Goal: Information Seeking & Learning: Find specific fact

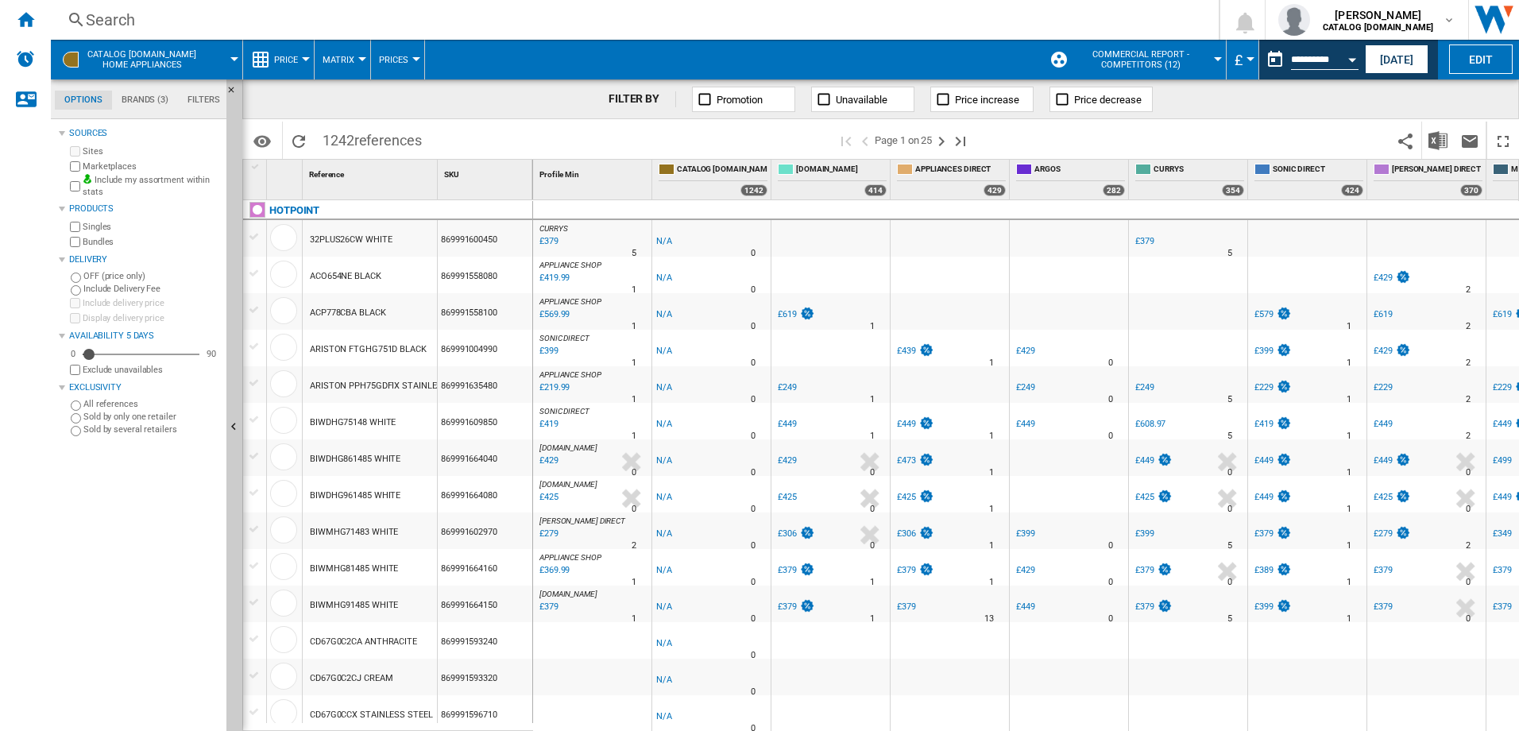
click at [102, 17] on div "Search" at bounding box center [632, 20] width 1092 height 22
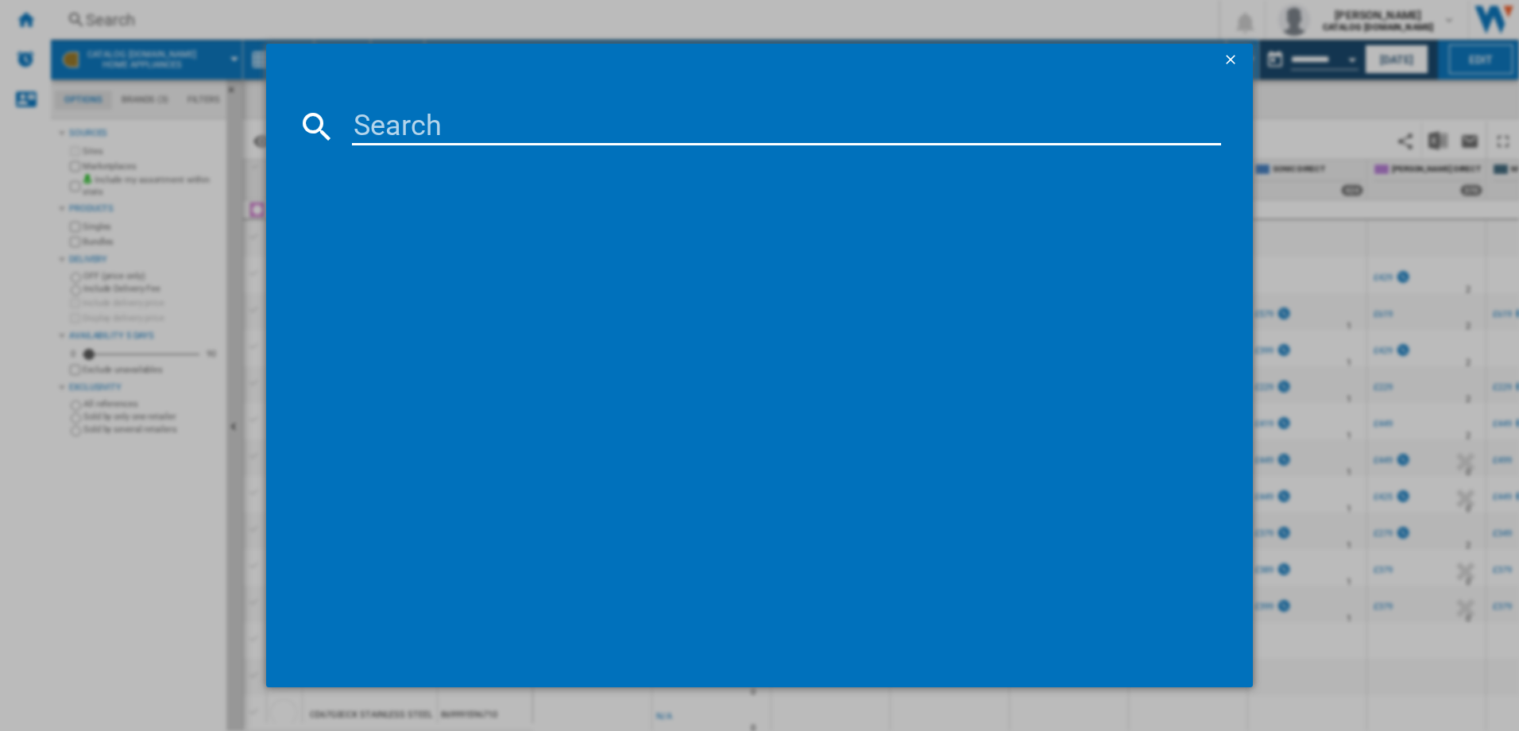
click at [391, 127] on input at bounding box center [787, 126] width 870 height 38
paste input "HDG6GDCX_SS"
type input "HDG6GDCX"
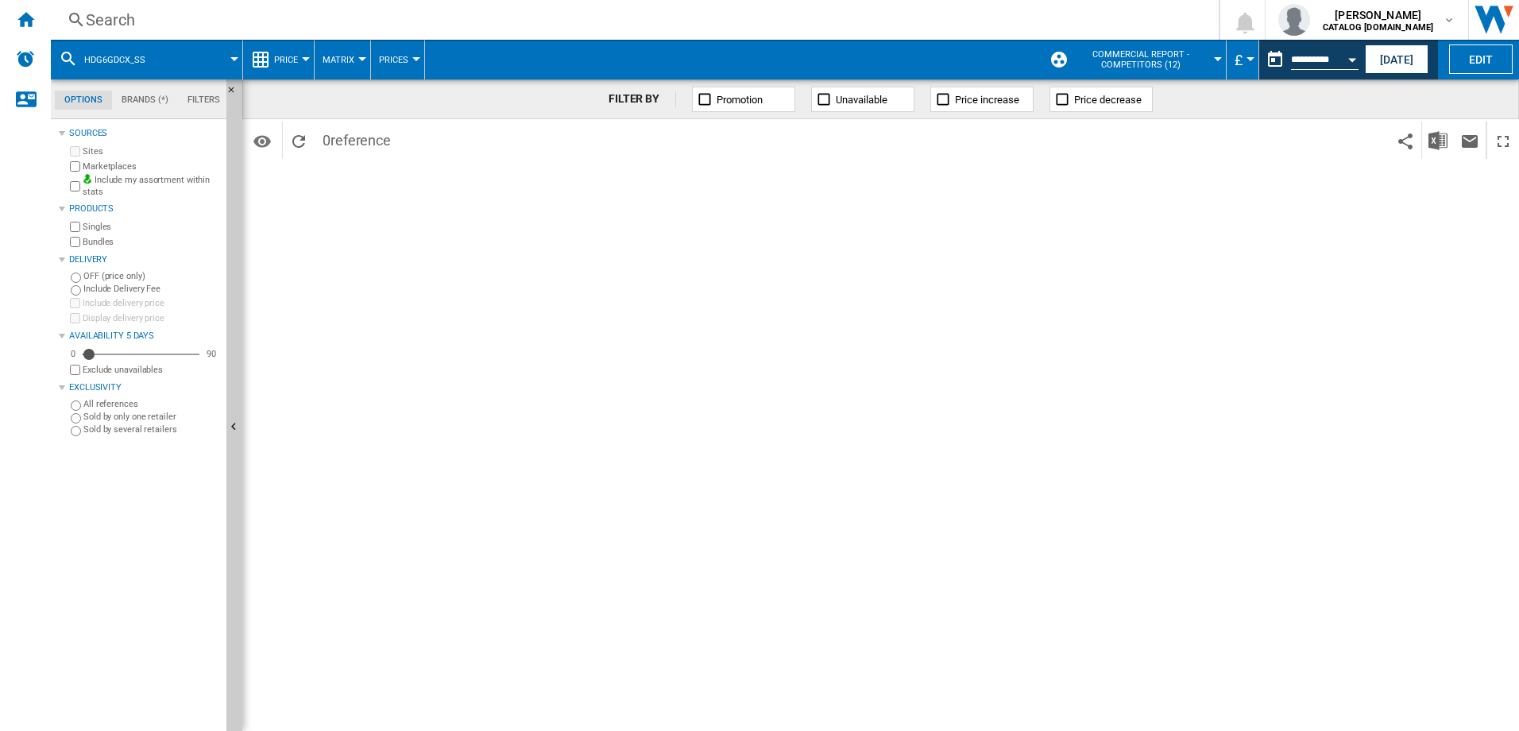
click at [235, 56] on md-menu "HDG6GDCX_SS" at bounding box center [147, 60] width 192 height 40
click at [234, 54] on md-menu "HDG6GDCX_SS" at bounding box center [147, 60] width 192 height 40
click at [228, 54] on span at bounding box center [201, 60] width 67 height 40
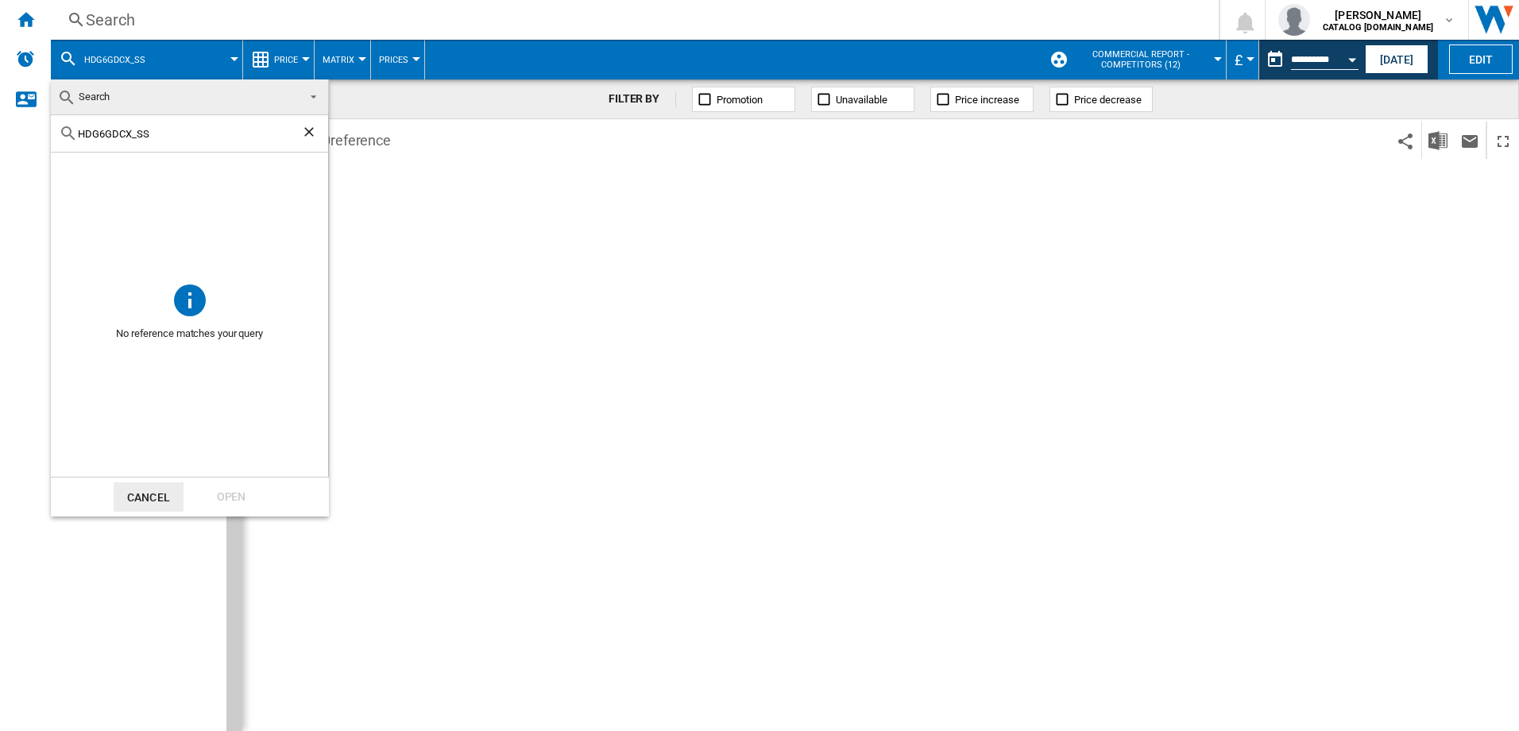
click at [29, 19] on md-backdrop at bounding box center [759, 365] width 1519 height 731
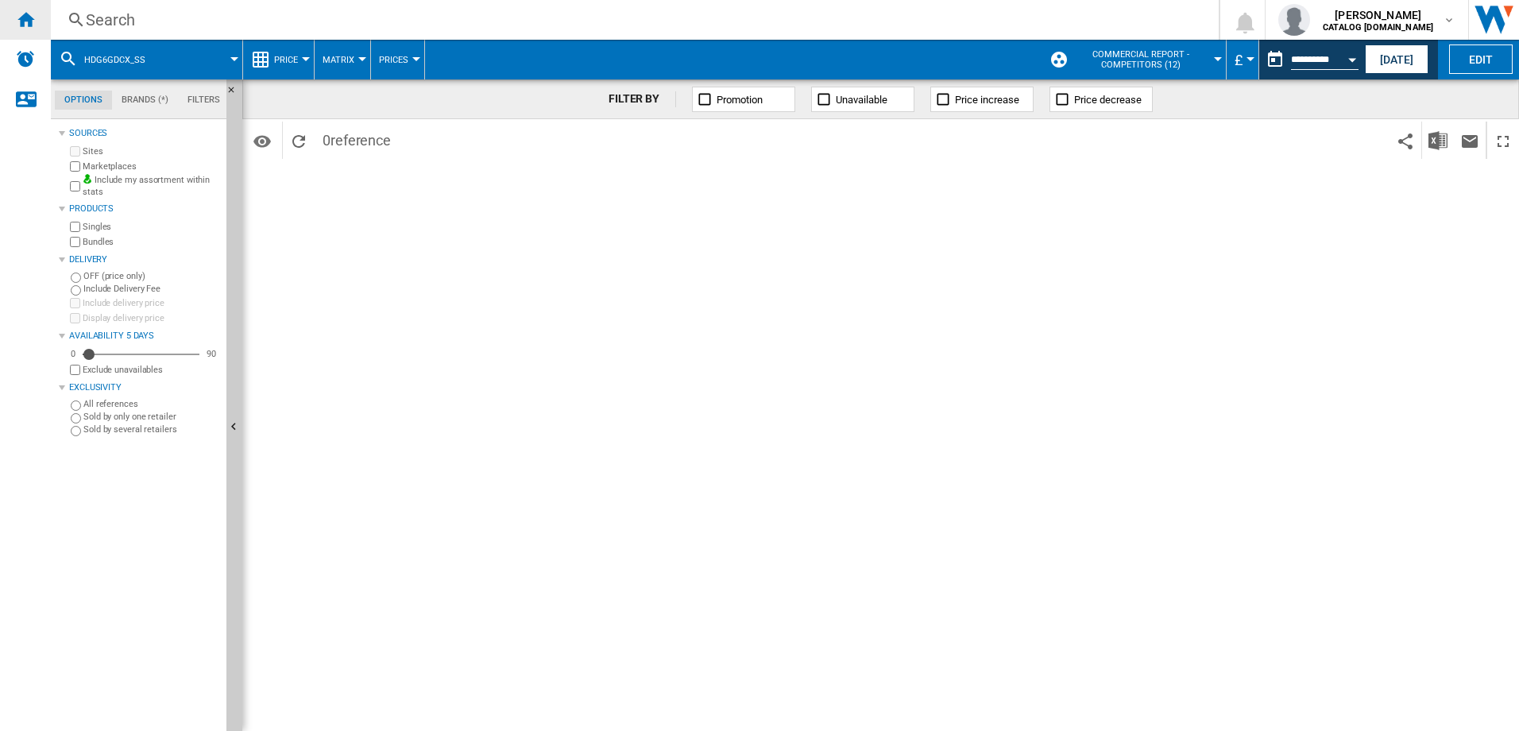
click at [25, 19] on ng-md-icon "Home" at bounding box center [25, 19] width 19 height 19
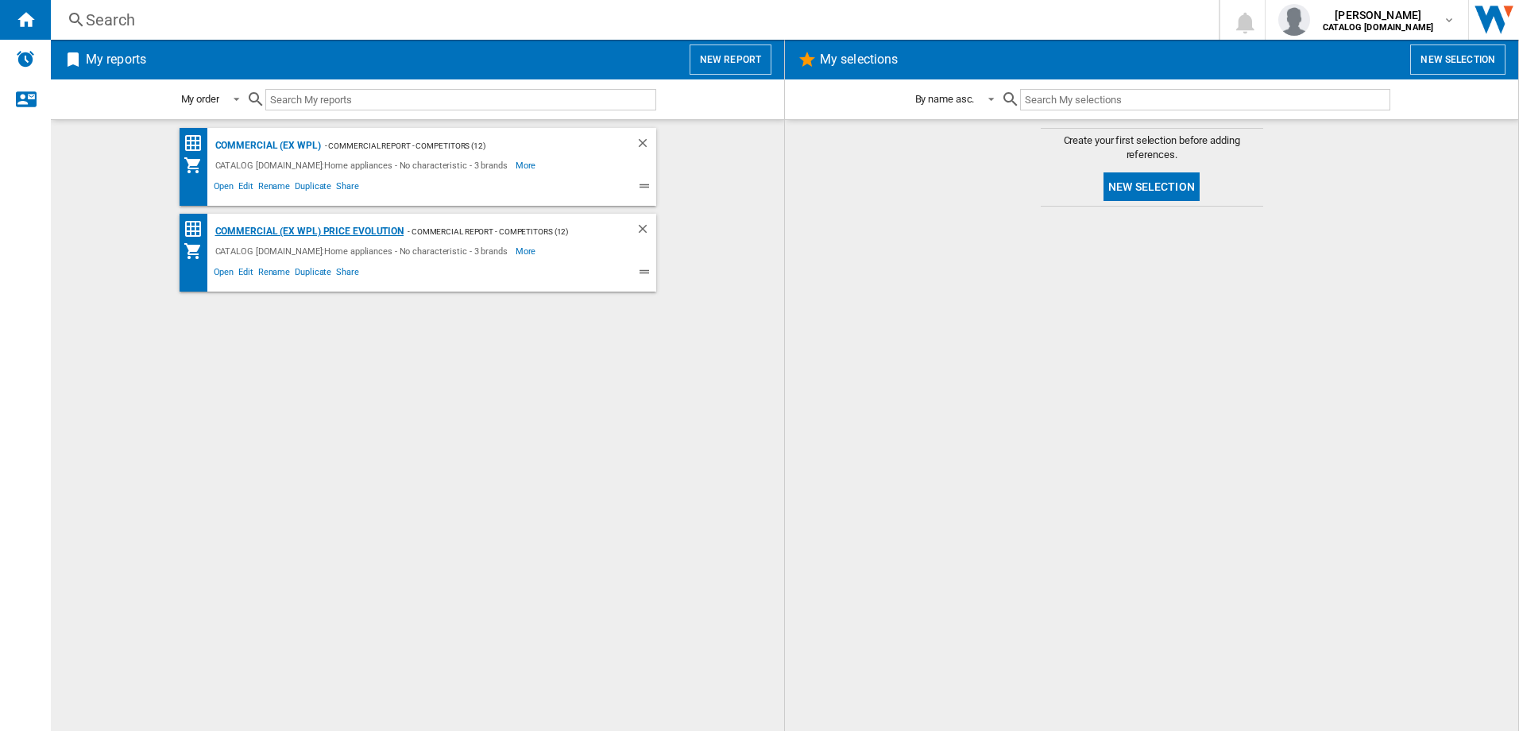
click at [261, 234] on div "Commercial (ex WPL) Price Evolution" at bounding box center [307, 232] width 193 height 20
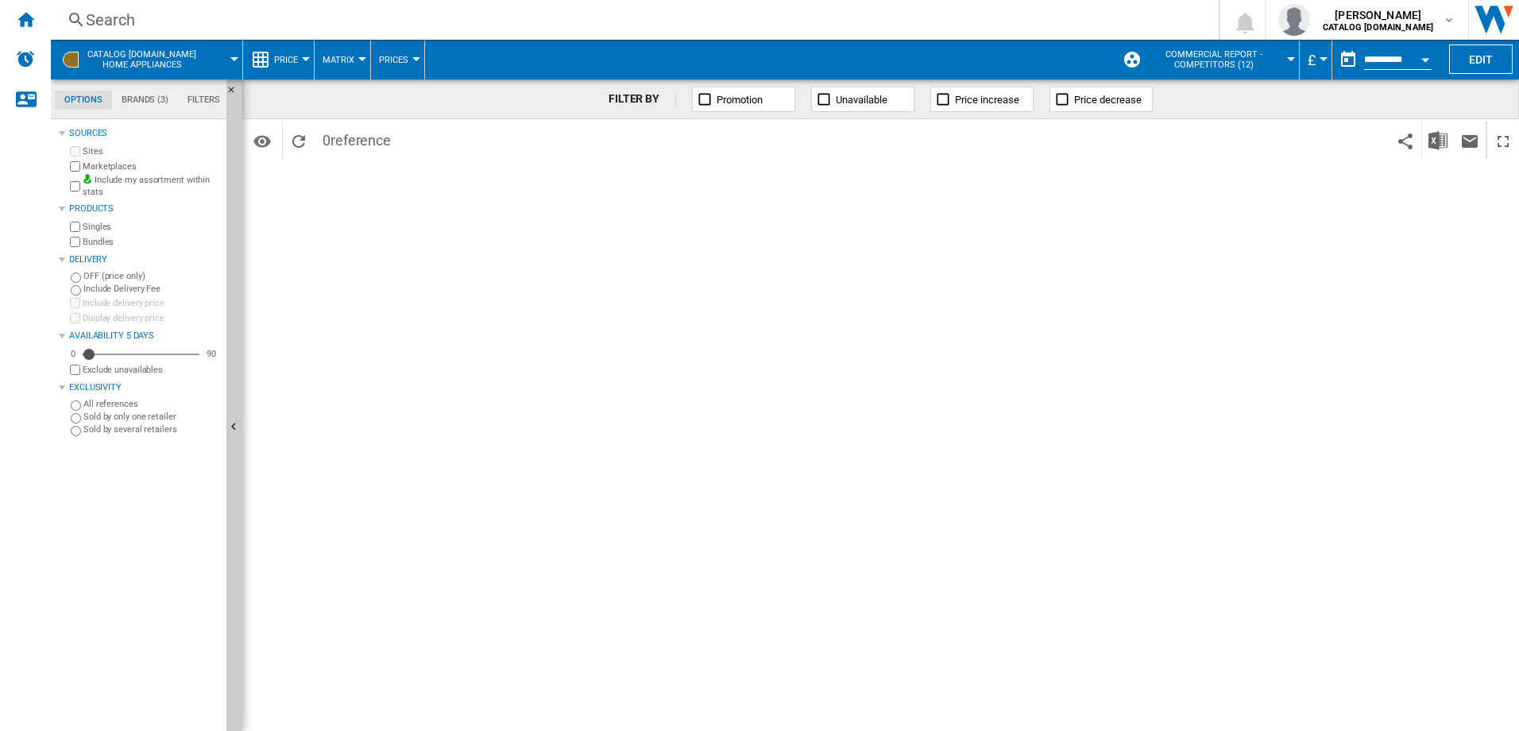
click at [568, 246] on div "FILTER BY Promotion Unavailable Price increase Price decrease Identifiers SKU -…" at bounding box center [880, 405] width 1277 height 652
drag, startPoint x: 551, startPoint y: 340, endPoint x: 540, endPoint y: 381, distance: 42.0
click at [551, 341] on div "FILTER BY Promotion Unavailable Price increase Price decrease Identifiers SKU -…" at bounding box center [880, 405] width 1277 height 652
click at [539, 393] on div "FILTER BY Promotion Unavailable Price increase Price decrease Identifiers SKU -…" at bounding box center [880, 405] width 1277 height 652
click at [234, 59] on div at bounding box center [234, 59] width 8 height 4
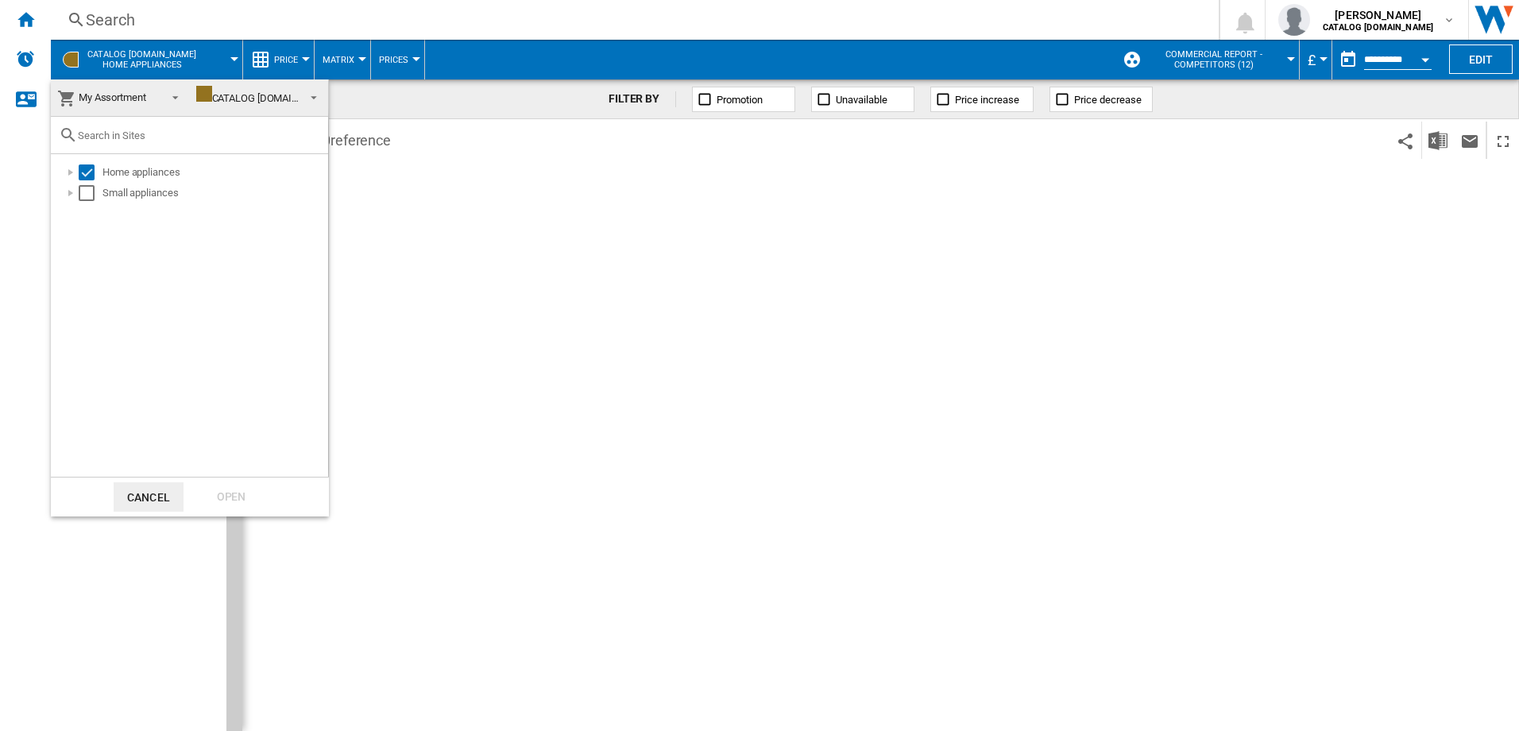
click at [147, 499] on button "Cancel" at bounding box center [149, 496] width 70 height 29
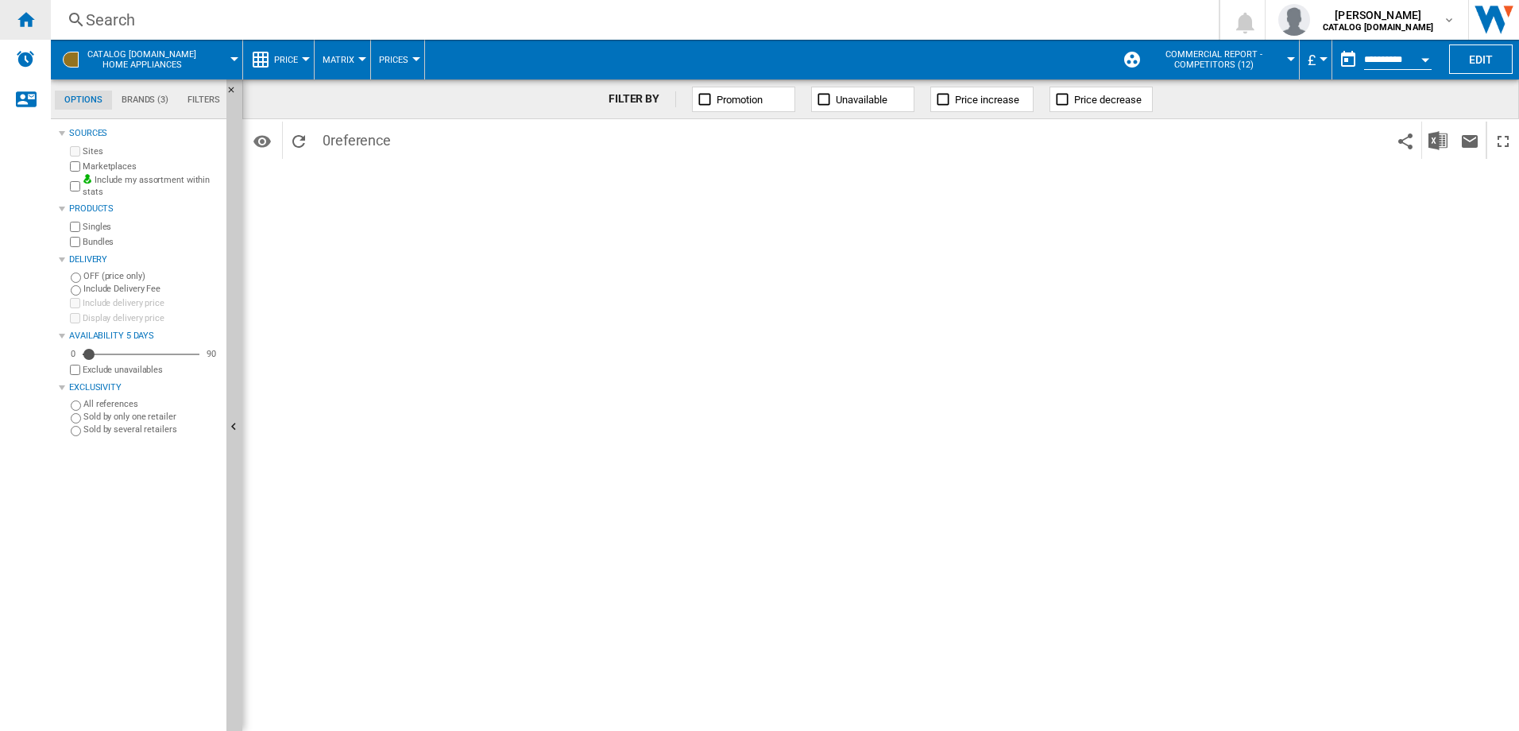
click at [25, 17] on ng-md-icon "Home" at bounding box center [25, 19] width 19 height 19
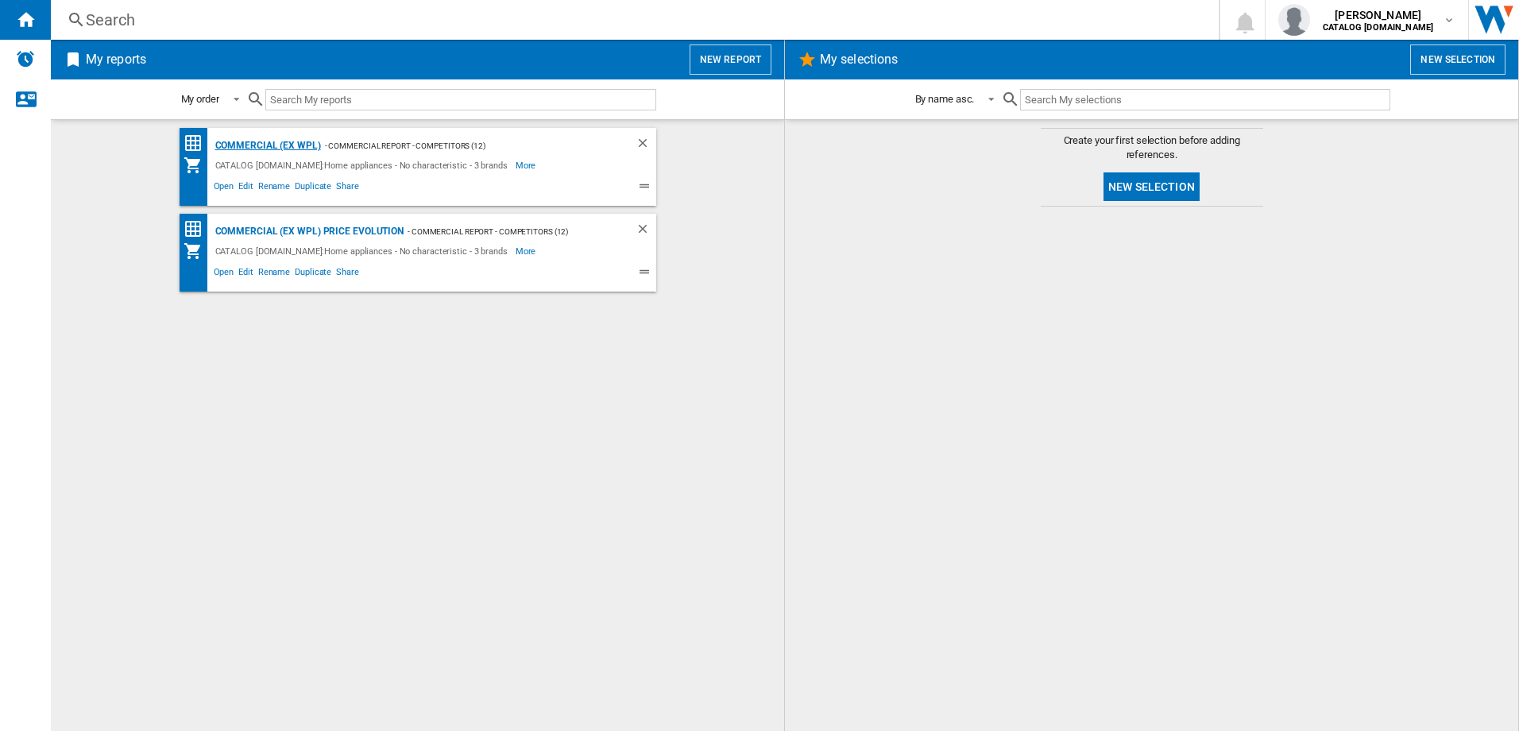
click at [250, 148] on div "Commercial (ex WPL)" at bounding box center [266, 146] width 110 height 20
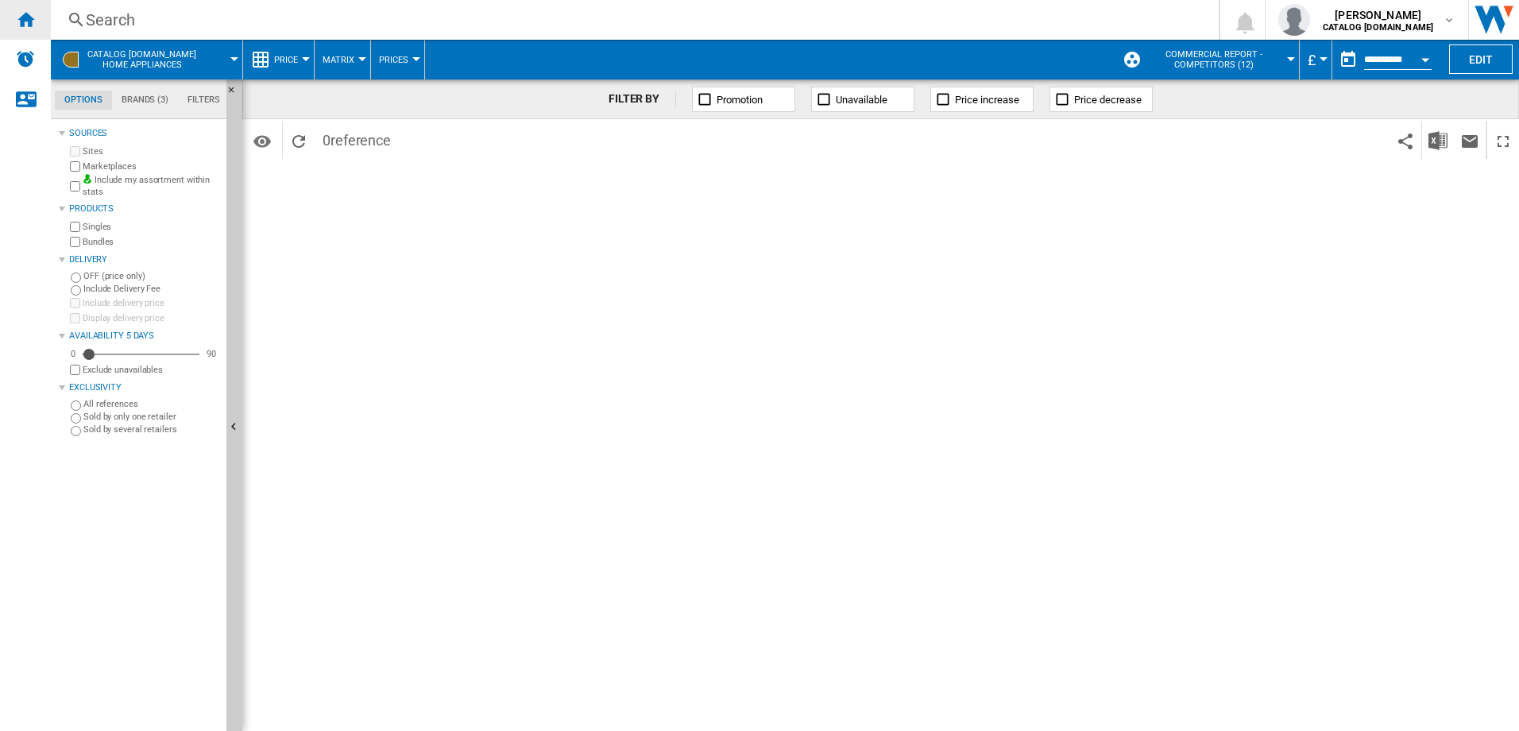
click at [33, 17] on ng-md-icon "Home" at bounding box center [25, 19] width 19 height 19
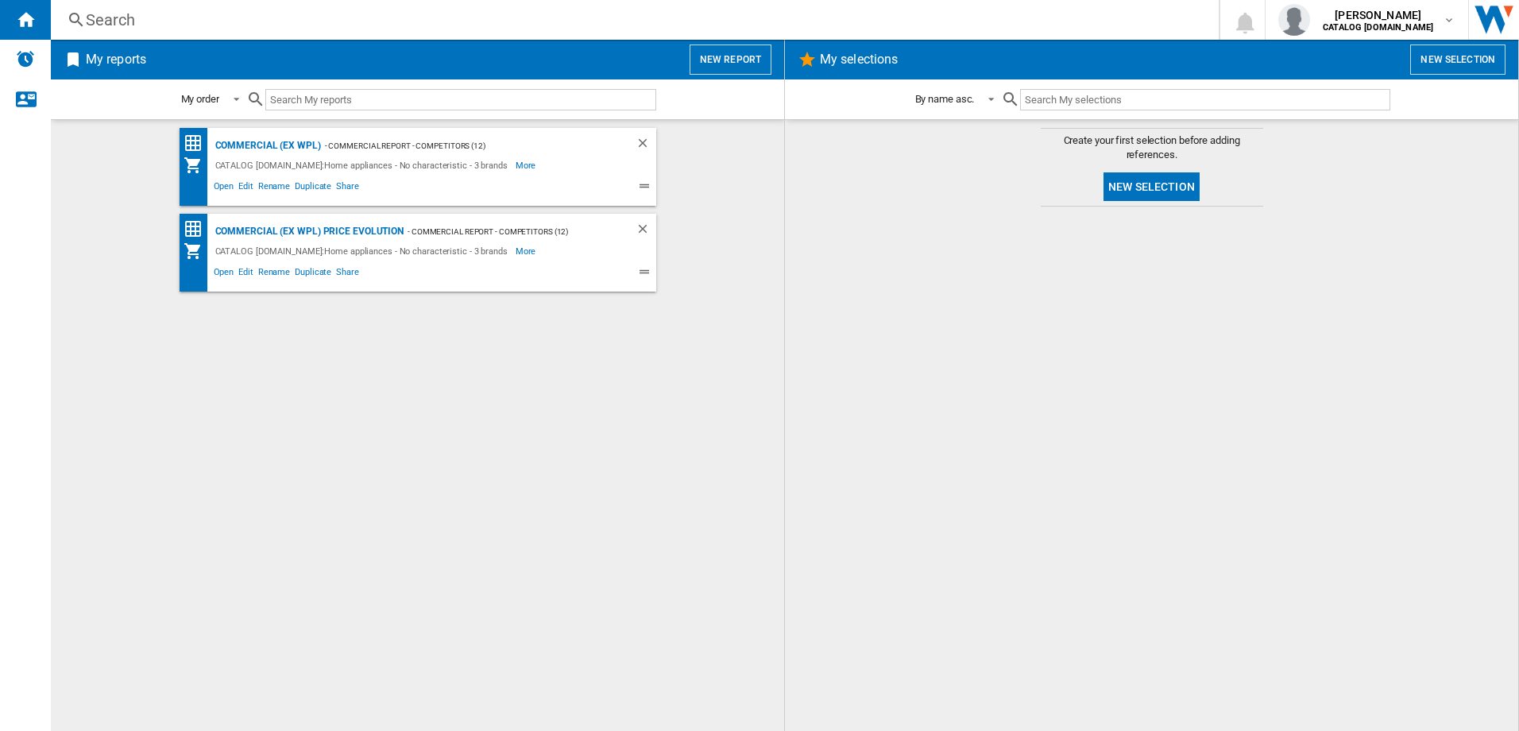
click at [1219, 366] on div at bounding box center [1152, 469] width 702 height 509
drag, startPoint x: 1192, startPoint y: 448, endPoint x: 1130, endPoint y: 477, distance: 68.3
click at [1190, 450] on div at bounding box center [1152, 469] width 702 height 509
drag, startPoint x: 1127, startPoint y: 478, endPoint x: 1100, endPoint y: 478, distance: 27.0
click at [1126, 478] on div at bounding box center [1152, 469] width 702 height 509
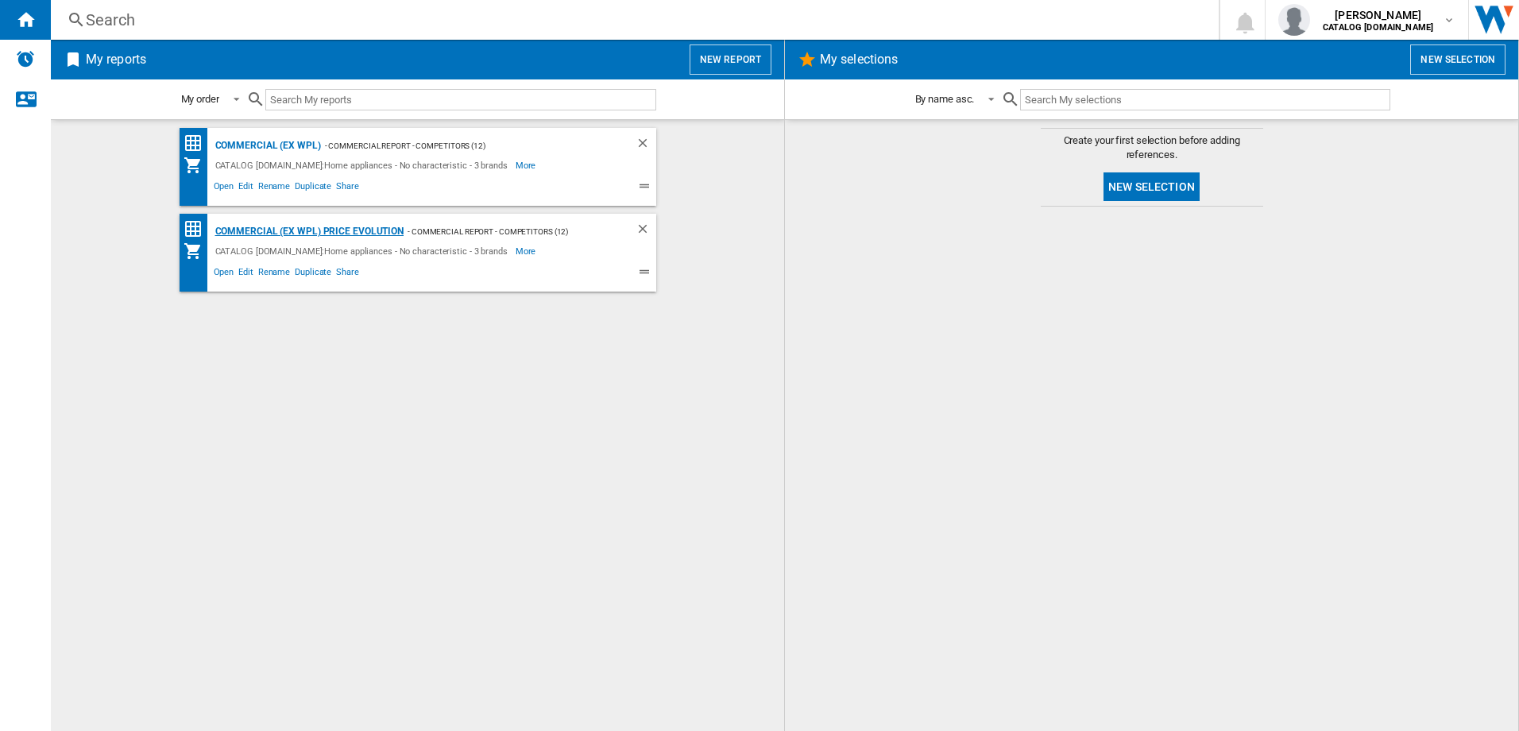
click at [245, 230] on div "Commercial (ex WPL) Price Evolution" at bounding box center [307, 232] width 193 height 20
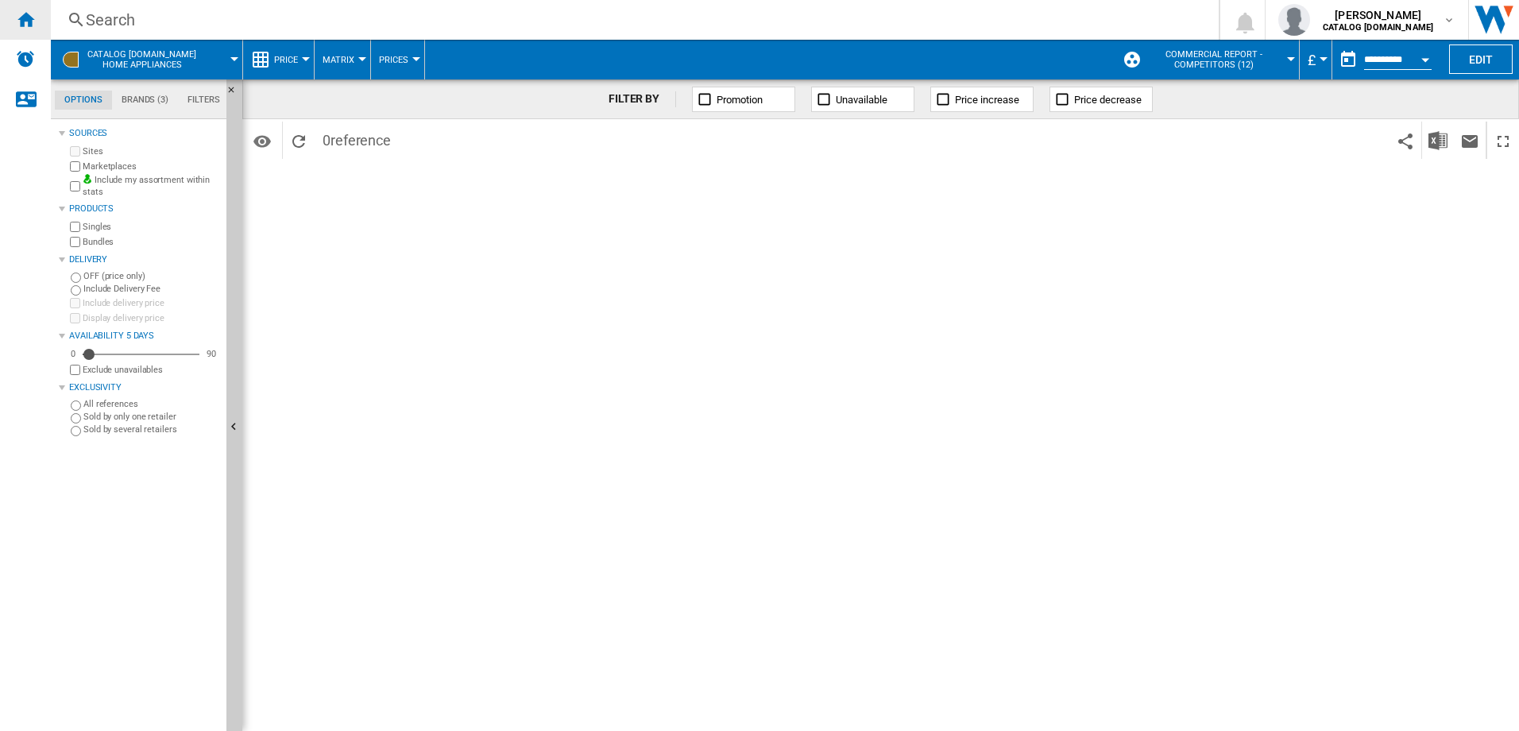
click at [31, 20] on ng-md-icon "Home" at bounding box center [25, 19] width 19 height 19
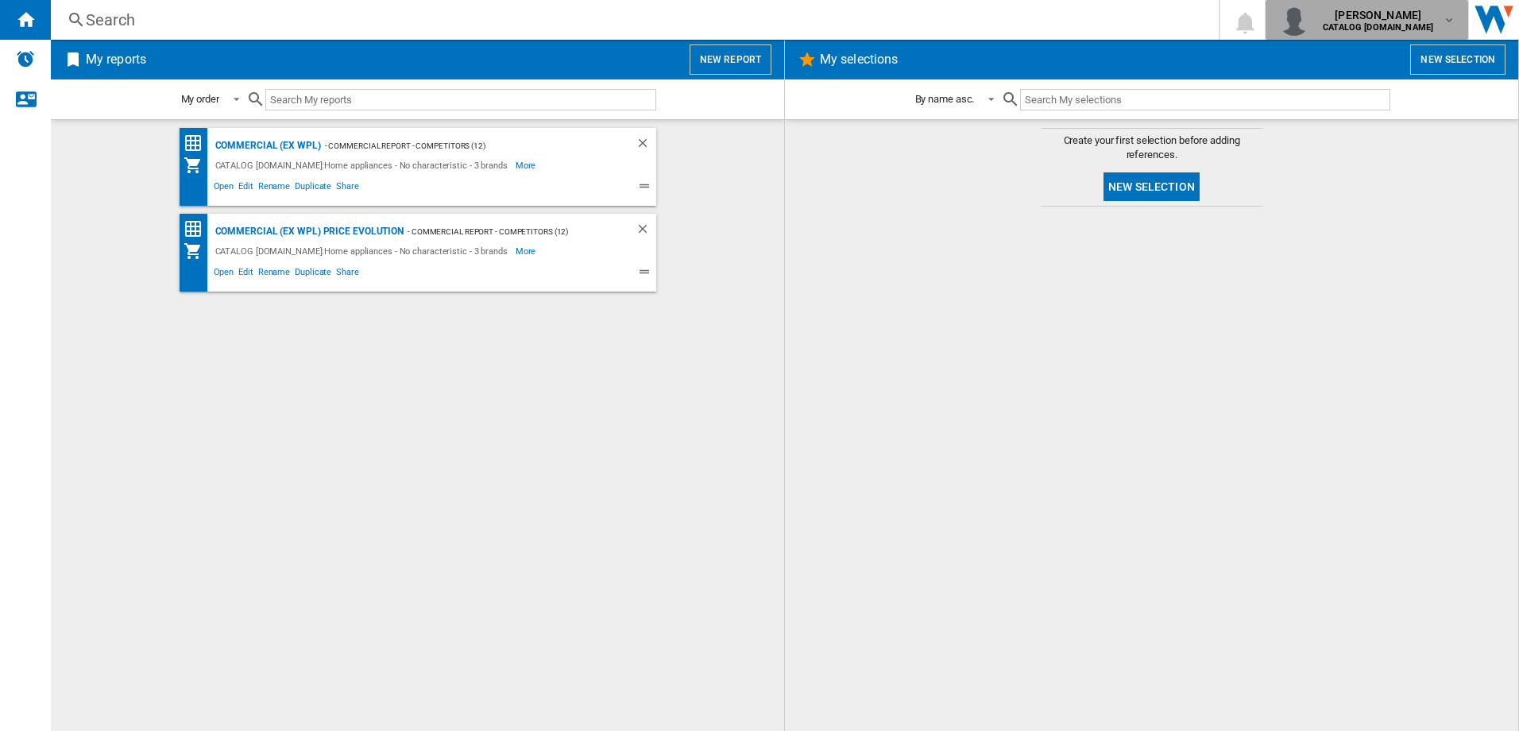
click at [1433, 22] on span "charmaine warner" at bounding box center [1378, 15] width 110 height 16
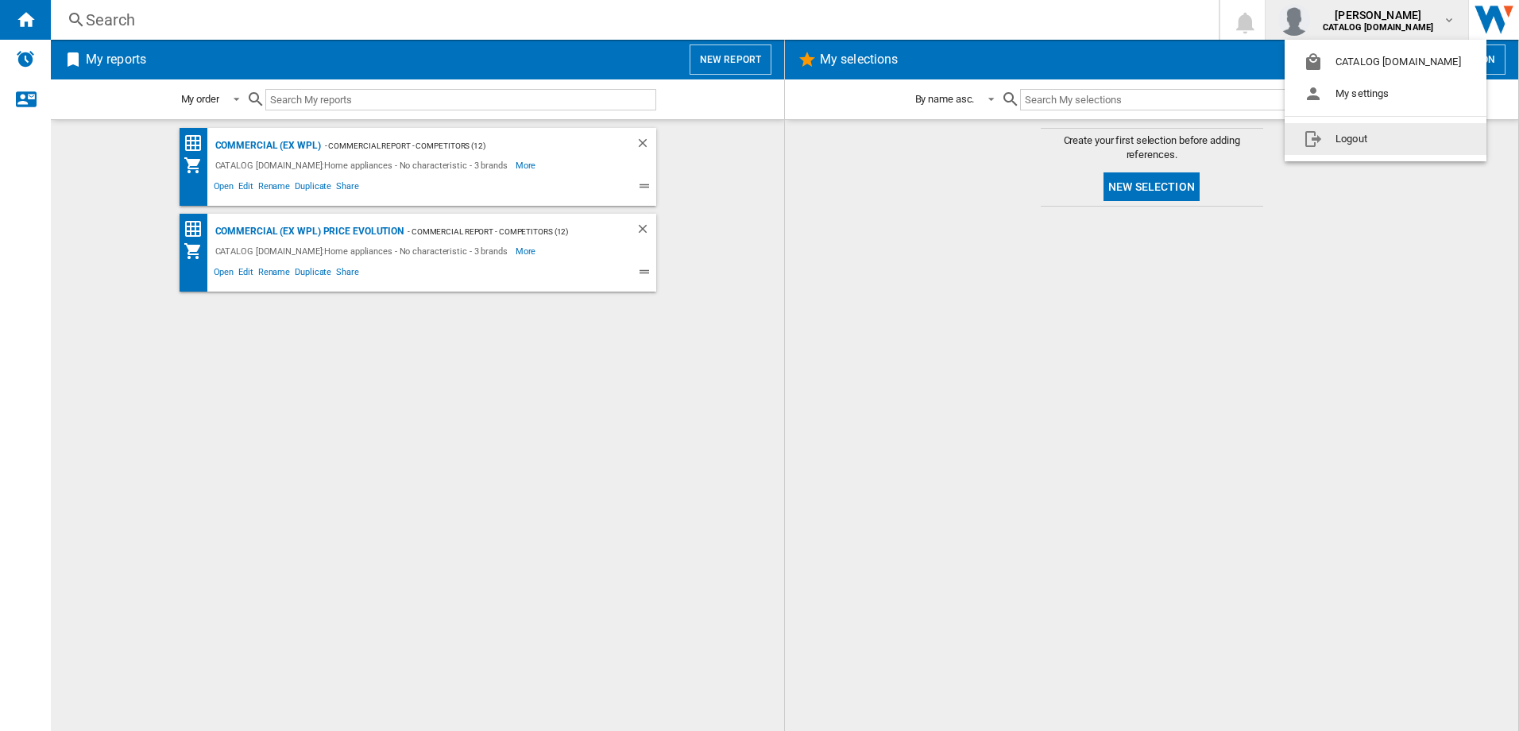
click at [1337, 139] on button "Logout" at bounding box center [1386, 139] width 202 height 32
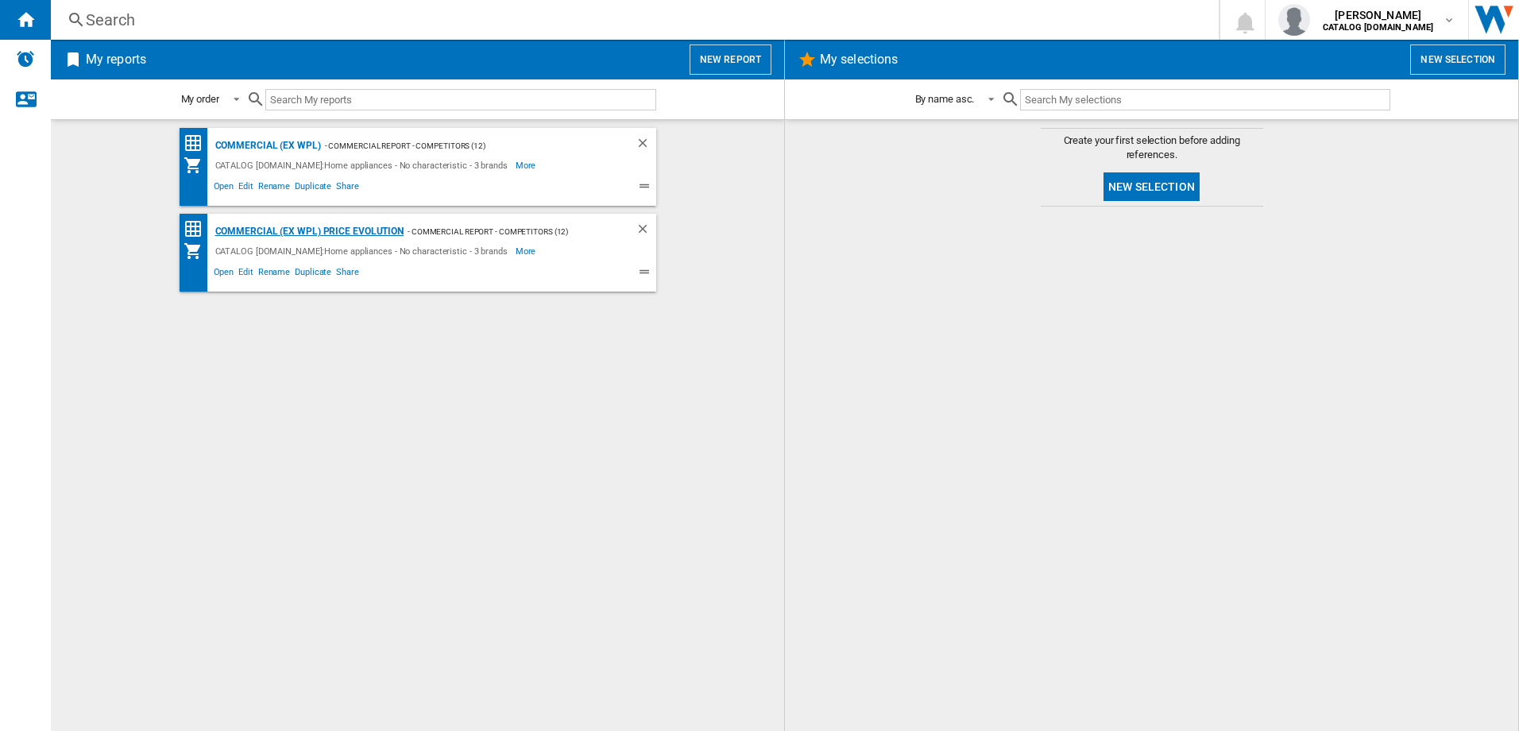
click at [253, 229] on div "Commercial (ex WPL) Price Evolution" at bounding box center [307, 232] width 193 height 20
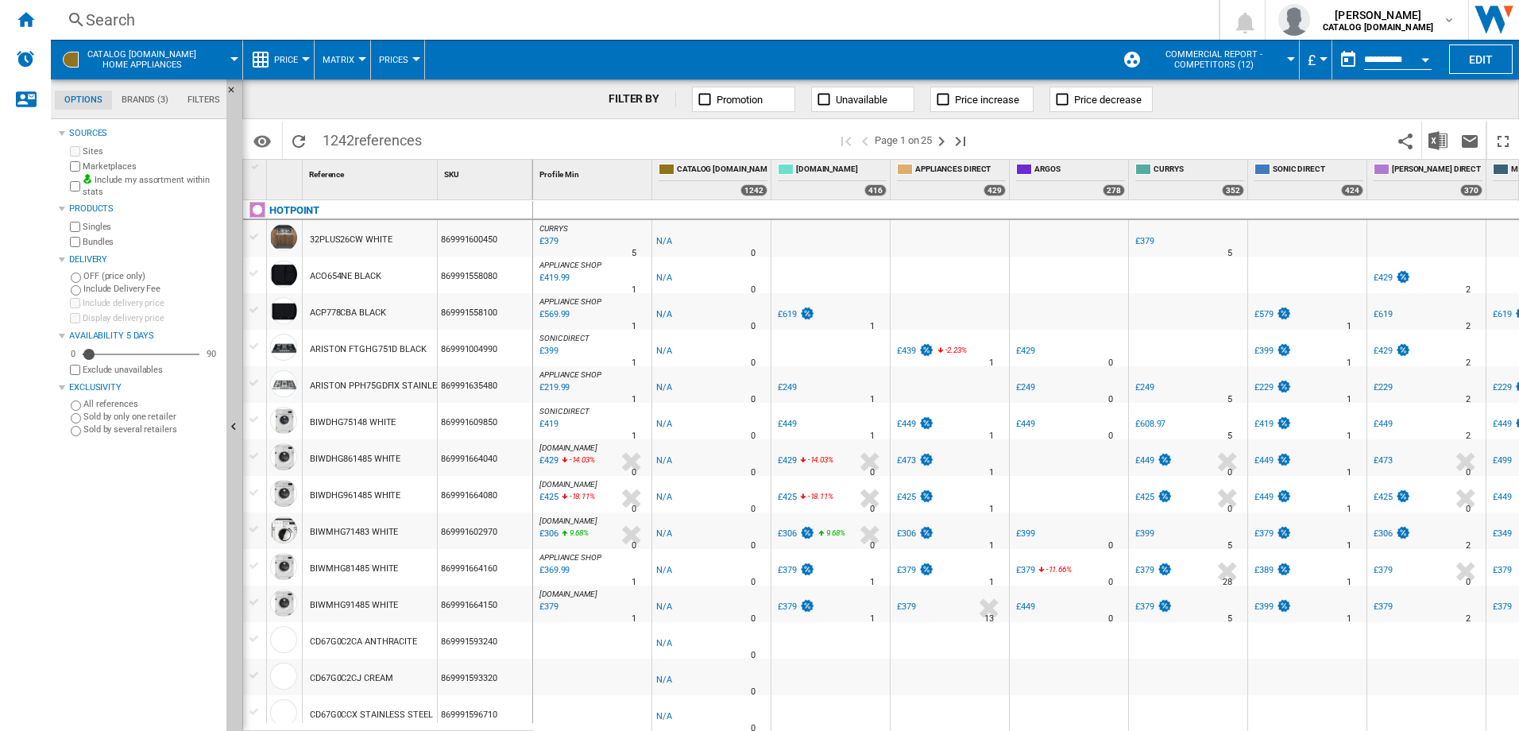
click at [153, 18] on div "Search" at bounding box center [632, 20] width 1092 height 22
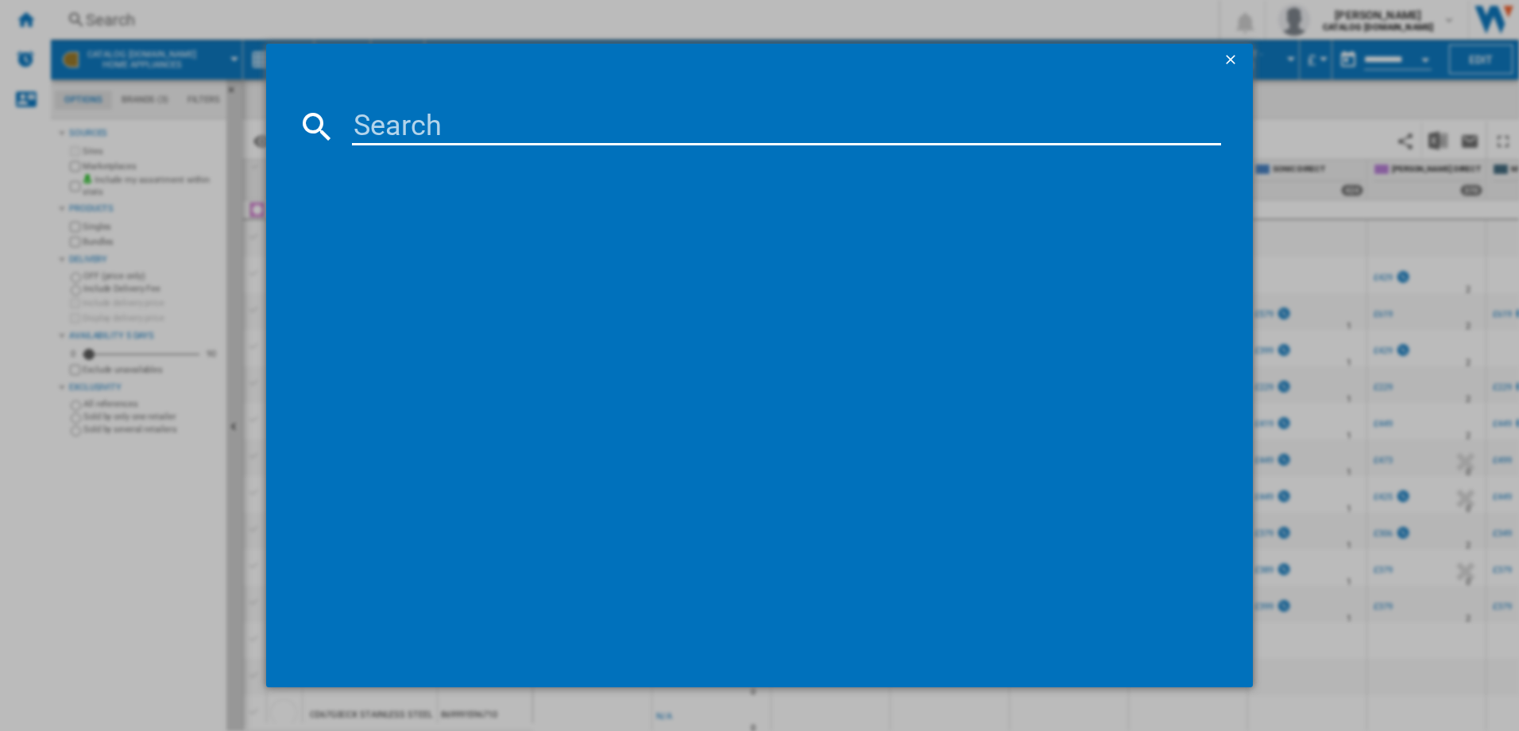
click at [407, 124] on input at bounding box center [787, 126] width 870 height 38
paste input "HDG6GDCX_SS"
type input "HDG6GDCX"
click at [443, 227] on div "HOTPOINT HDG6GDCX STAINLESS STEEL" at bounding box center [771, 230] width 854 height 16
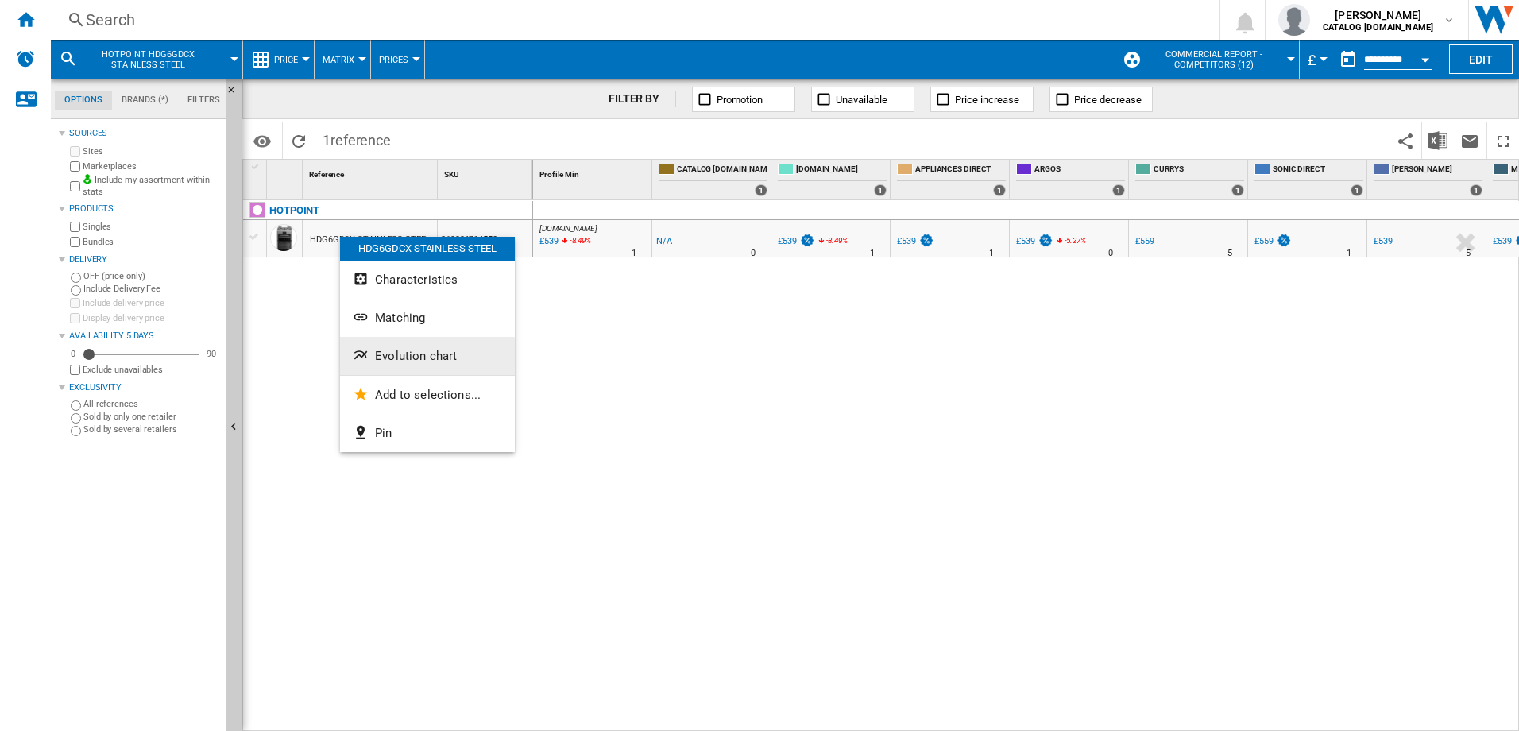
click at [418, 365] on button "Evolution chart" at bounding box center [427, 356] width 175 height 38
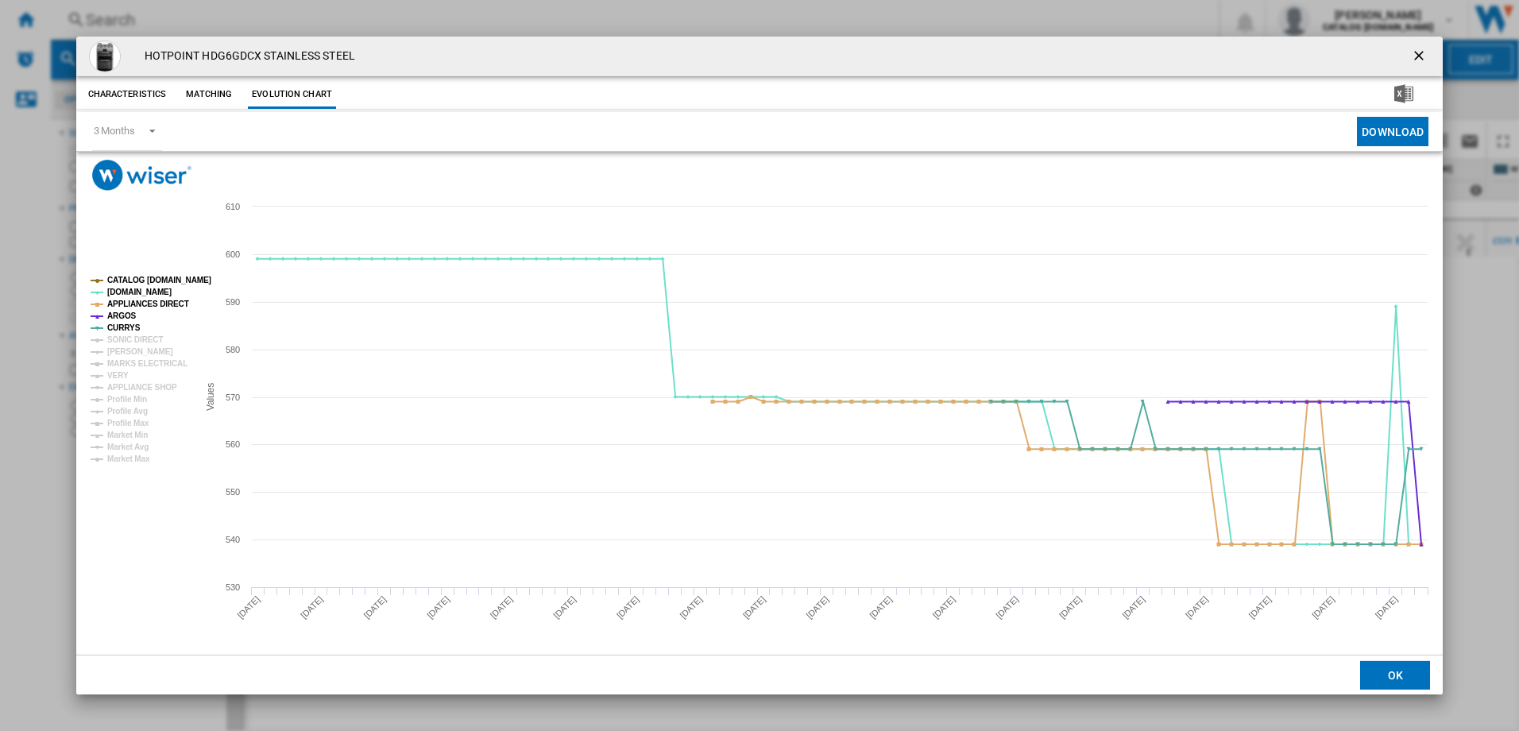
click at [1420, 53] on ng-md-icon "getI18NText('BUTTONS.CLOSE_DIALOG')" at bounding box center [1420, 57] width 19 height 19
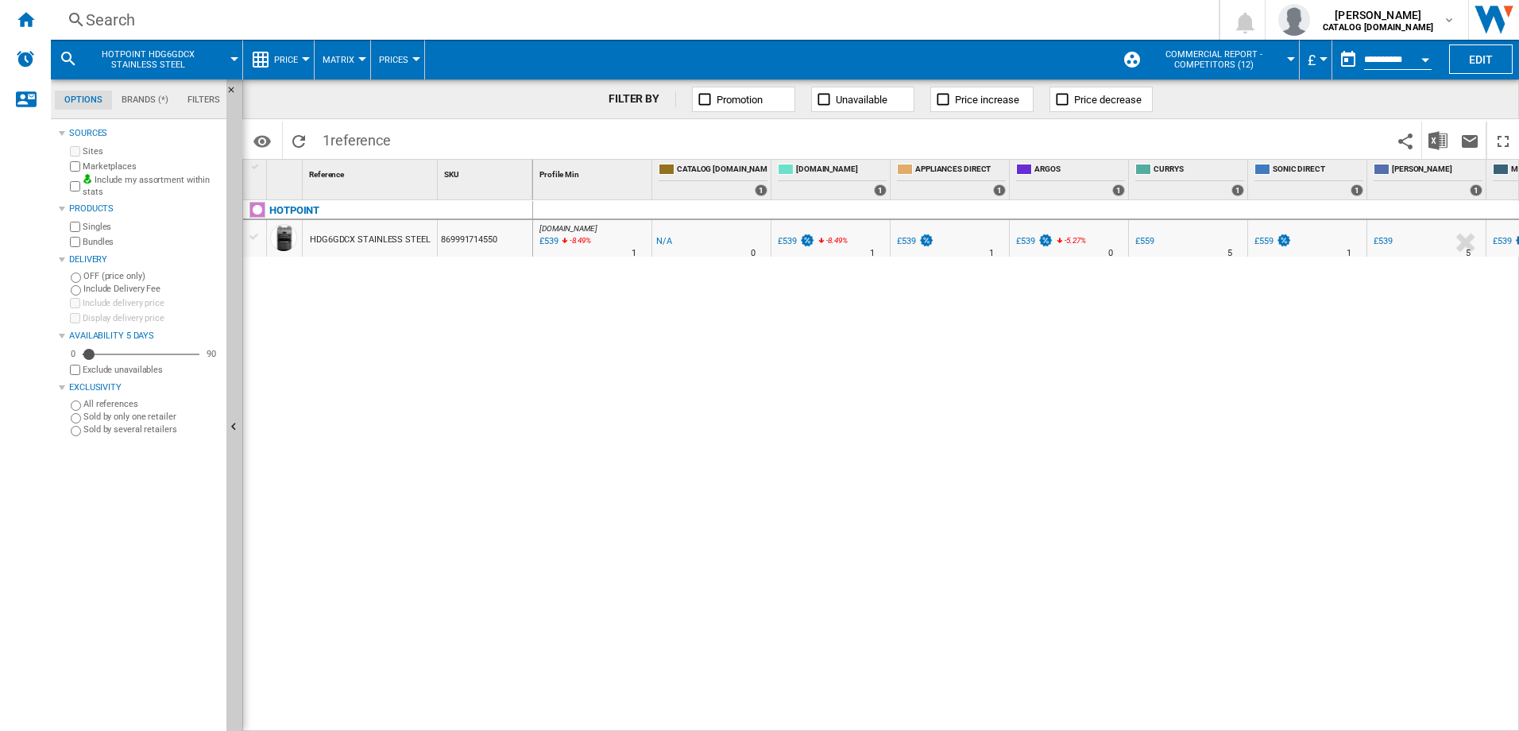
click at [172, 19] on div "Search" at bounding box center [632, 20] width 1092 height 22
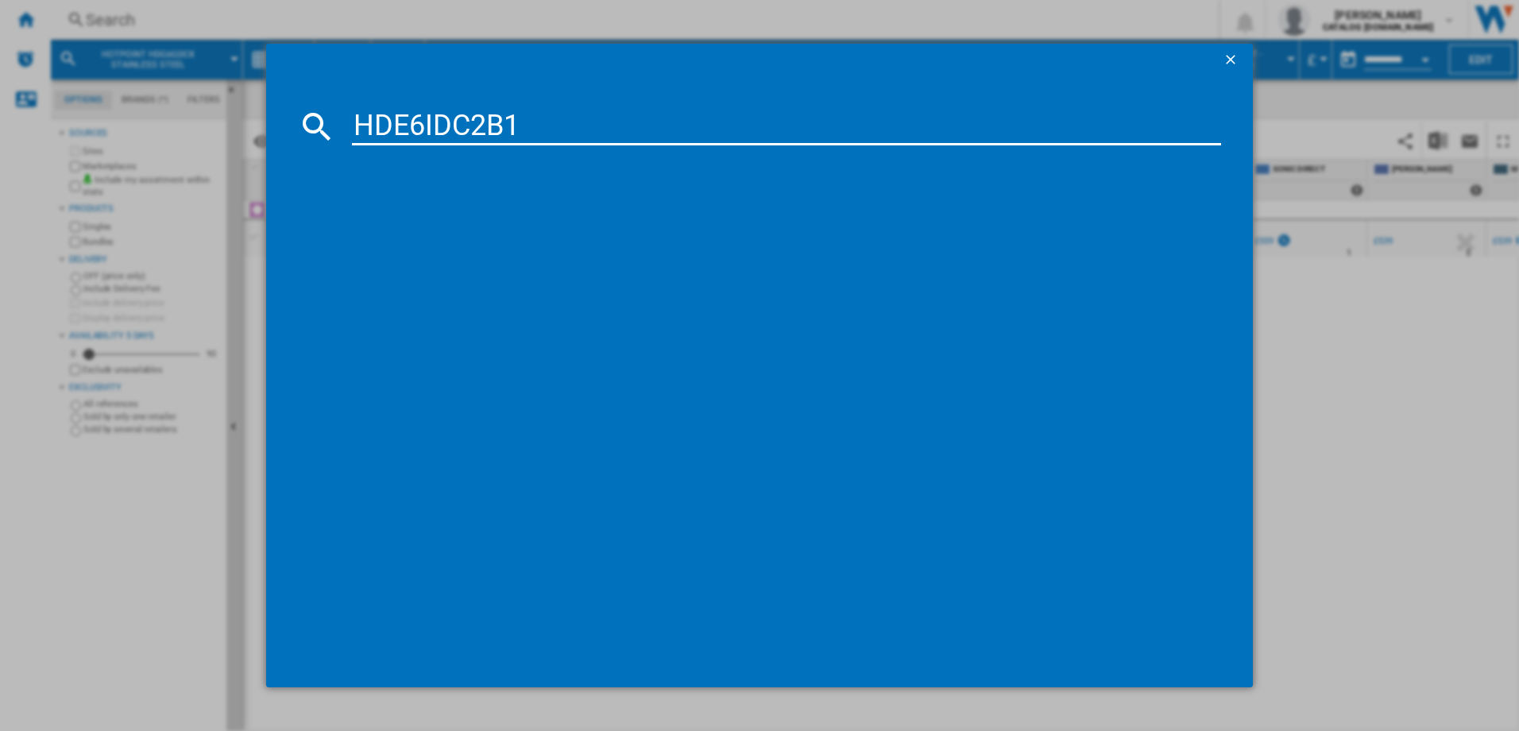
type input "HDE6IDC2B1"
click at [428, 227] on div "HOTPOINT HDE6IDC2B1 BLACK" at bounding box center [771, 230] width 854 height 16
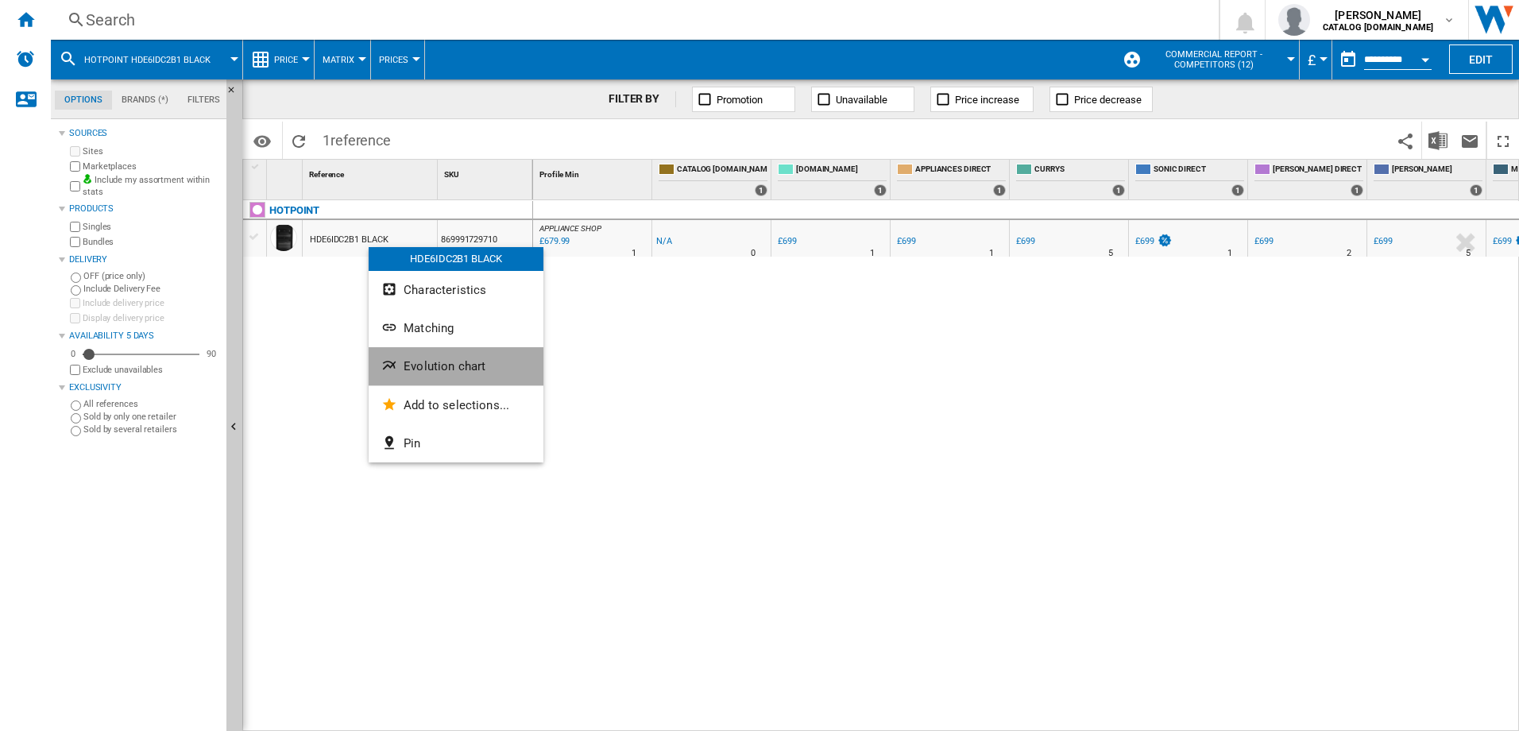
click at [473, 366] on span "Evolution chart" at bounding box center [445, 366] width 82 height 14
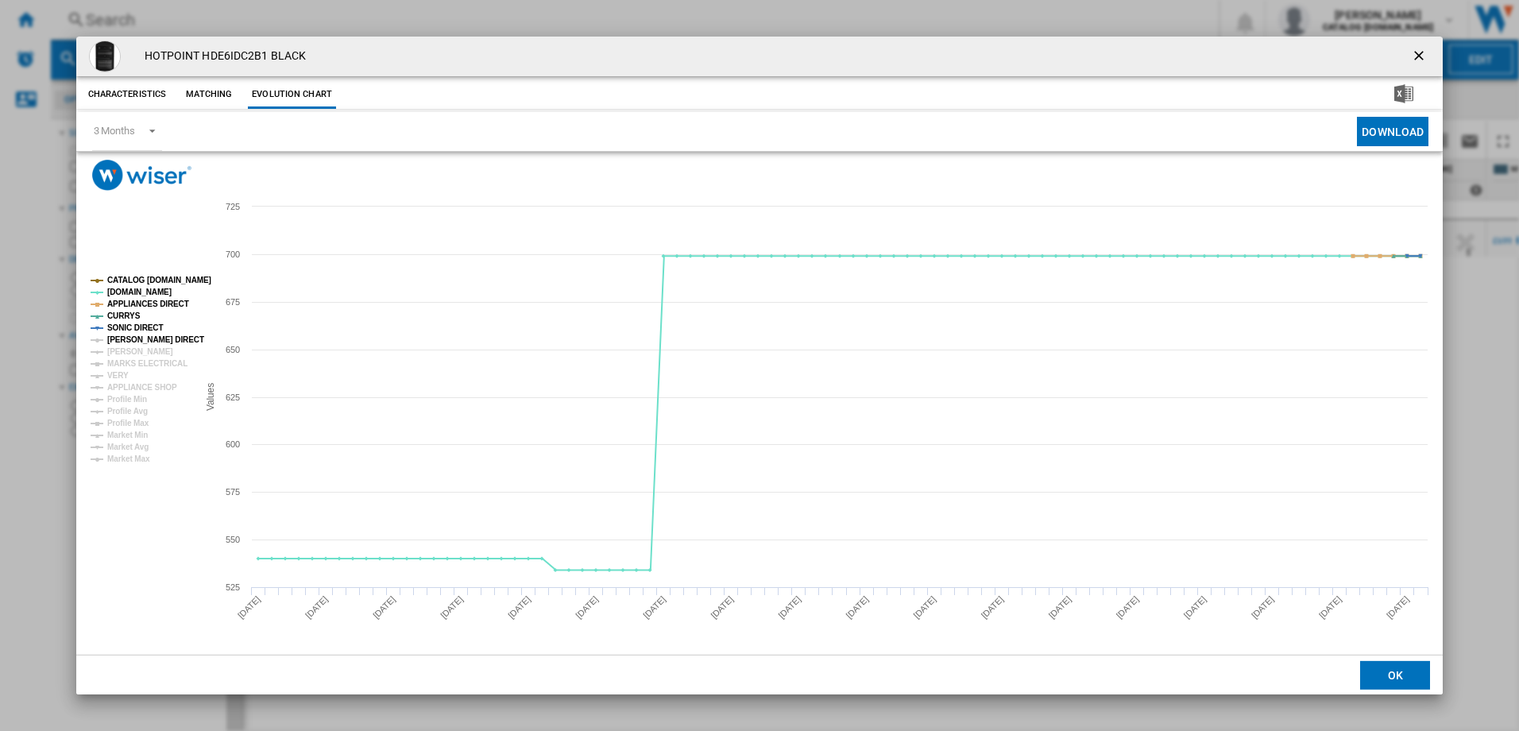
click at [126, 339] on tspan "HUGHES DIRECT" at bounding box center [155, 339] width 97 height 9
click at [126, 348] on tspan "JOHN LEWIS" at bounding box center [140, 351] width 66 height 9
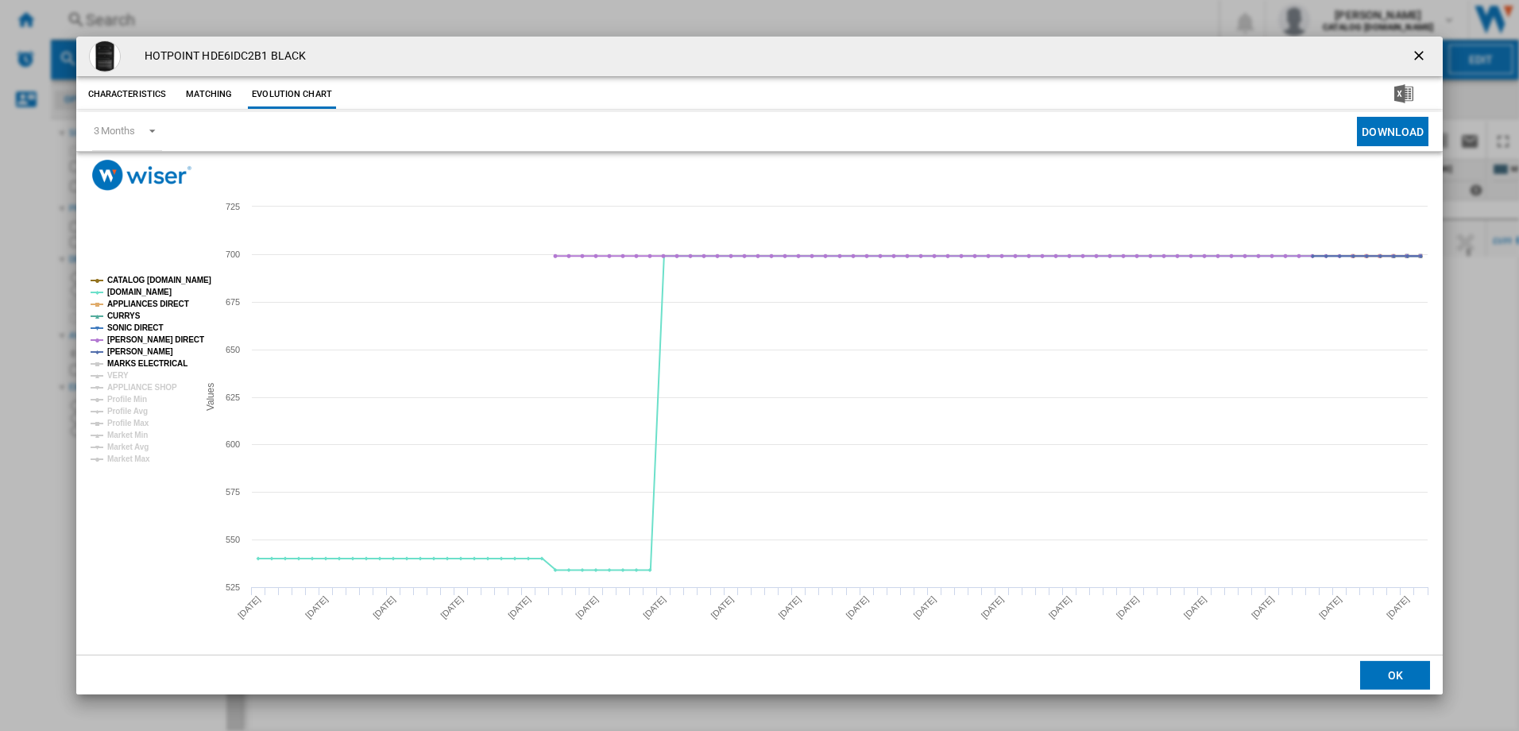
click at [126, 361] on tspan "MARKS ELECTRICAL" at bounding box center [147, 363] width 80 height 9
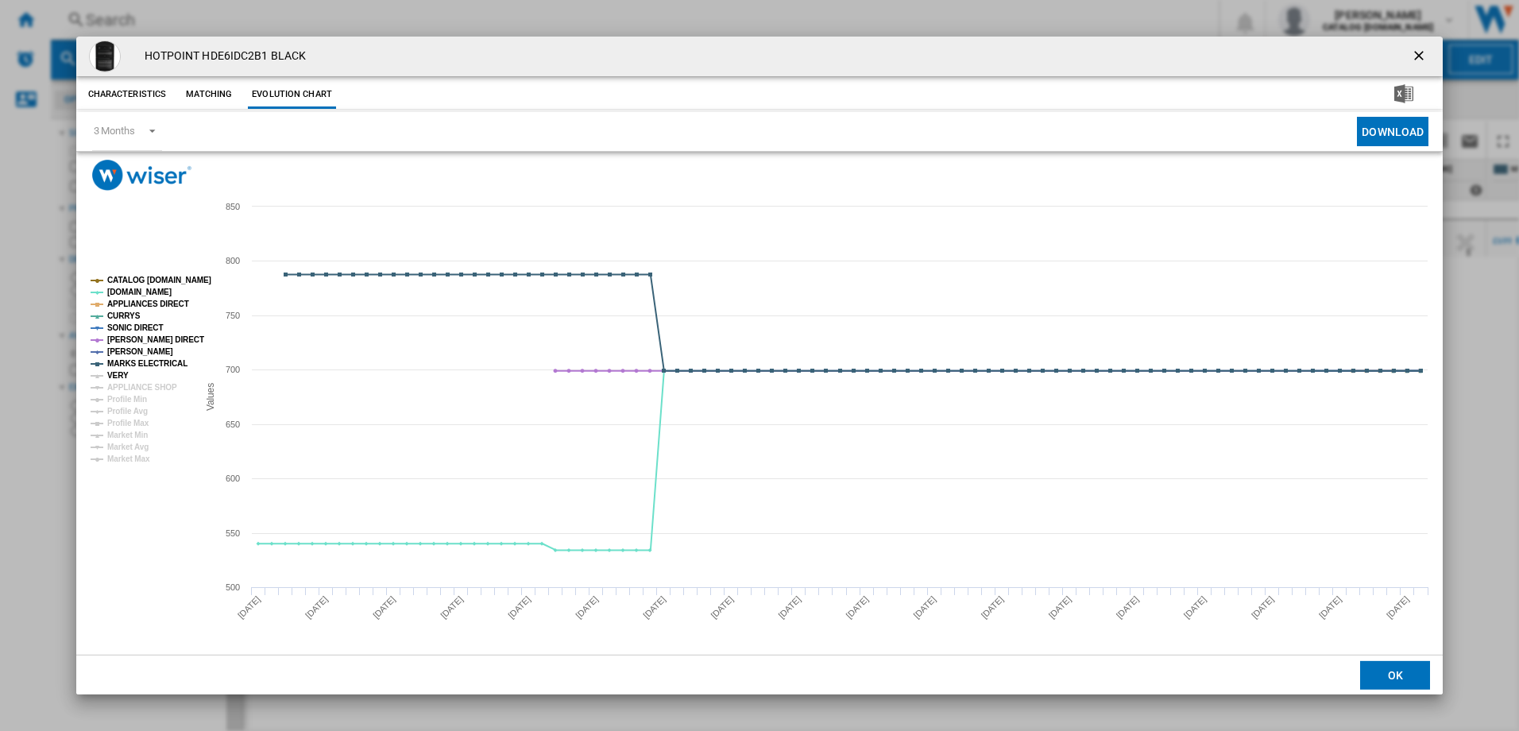
click at [122, 373] on tspan "VERY" at bounding box center [117, 375] width 21 height 9
click at [124, 383] on tspan "APPLIANCE SHOP" at bounding box center [142, 387] width 70 height 9
click at [147, 360] on tspan "MARKS ELECTRICAL" at bounding box center [147, 363] width 80 height 9
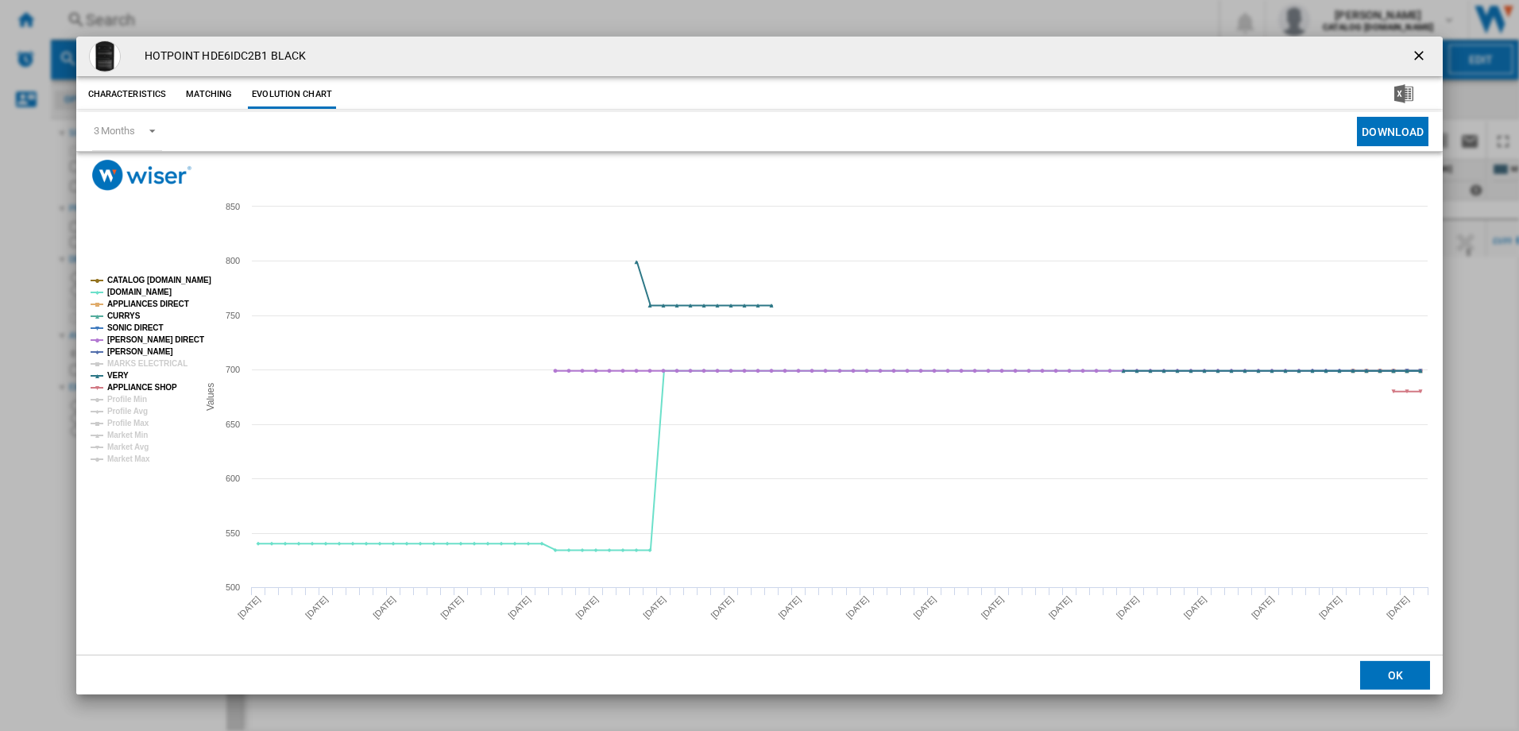
click at [147, 360] on tspan "MARKS ELECTRICAL" at bounding box center [147, 363] width 80 height 9
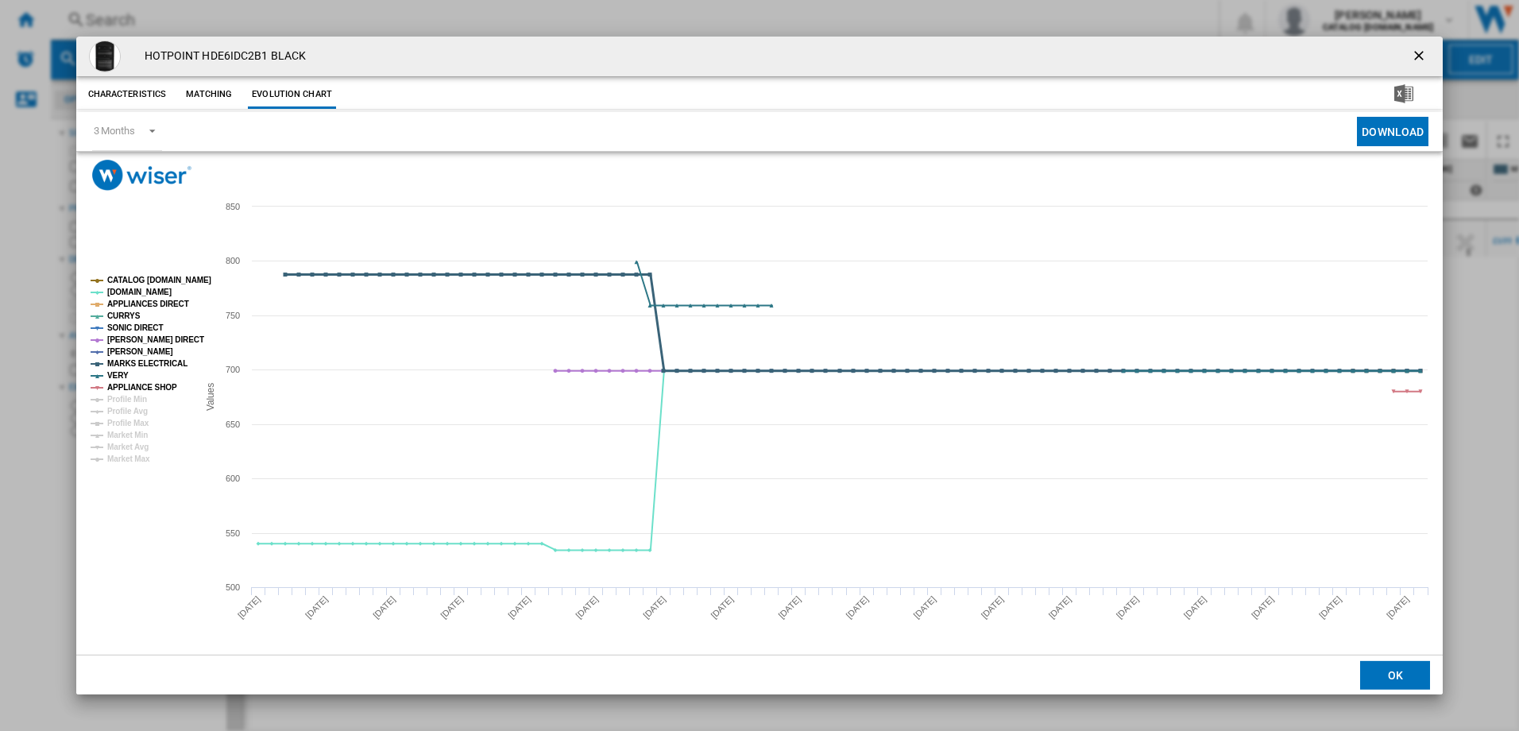
click at [147, 360] on tspan "MARKS ELECTRICAL" at bounding box center [147, 363] width 80 height 9
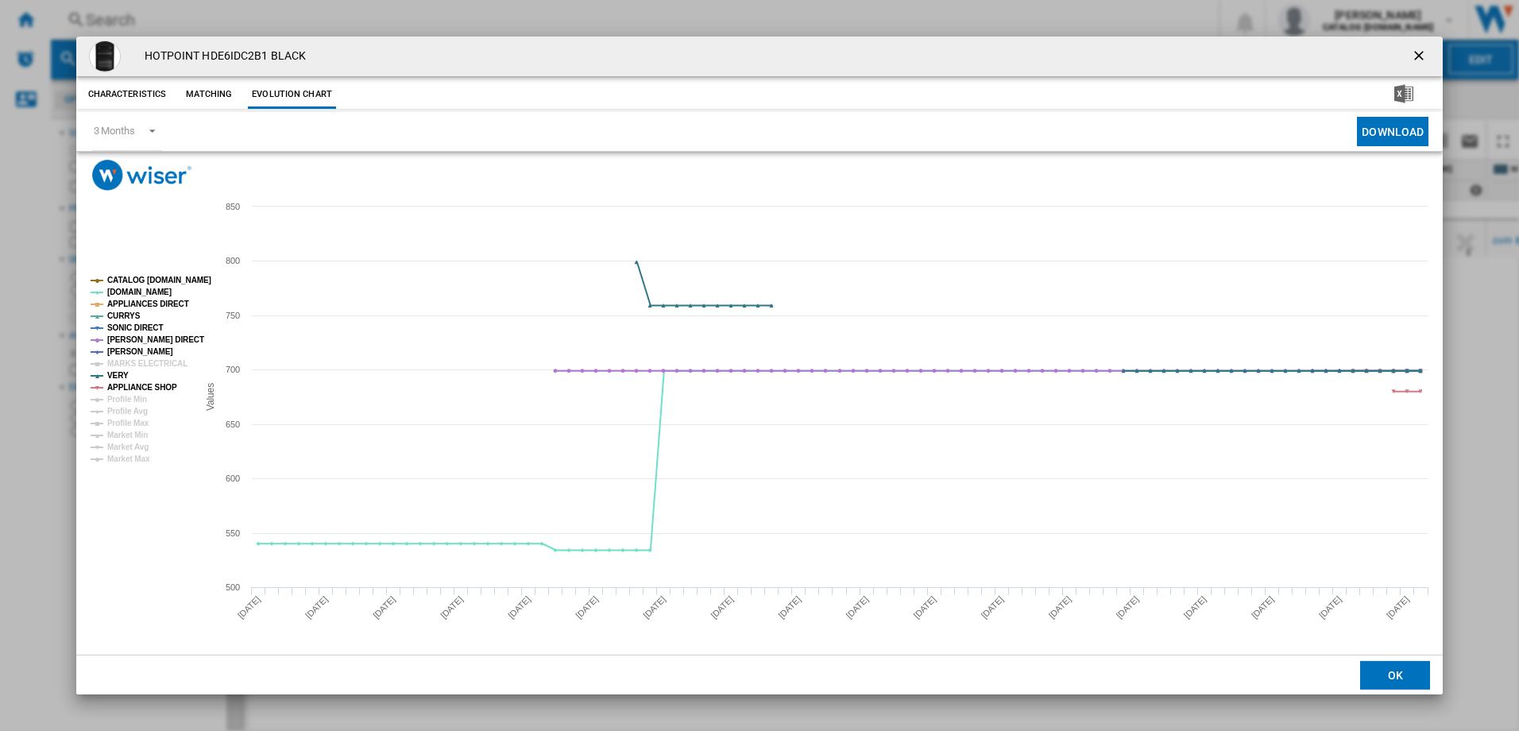
click at [147, 360] on tspan "MARKS ELECTRICAL" at bounding box center [147, 363] width 80 height 9
